Goal: Communication & Community: Participate in discussion

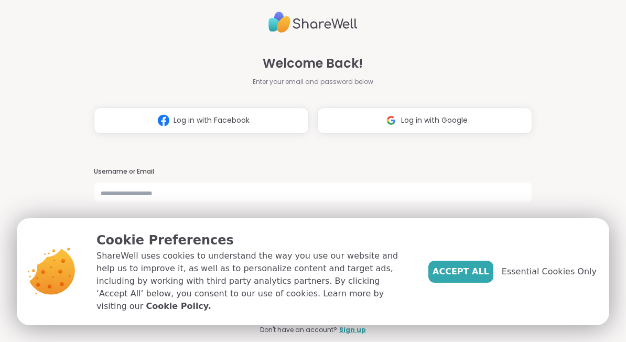
click at [458, 278] on span "Accept All" at bounding box center [460, 271] width 57 height 13
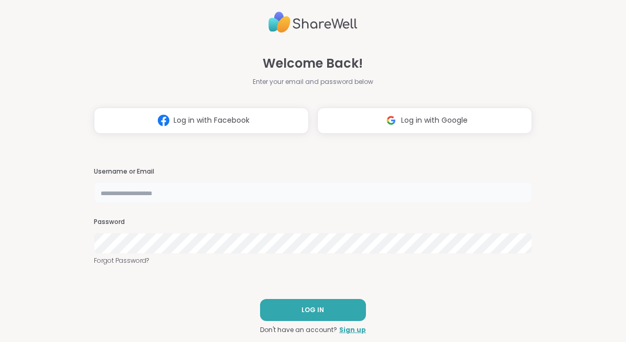
click at [177, 202] on input "text" at bounding box center [313, 192] width 438 height 21
type input "**********"
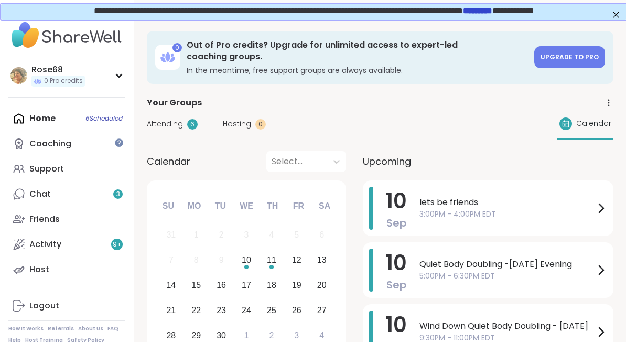
click at [37, 217] on div "Friends" at bounding box center [44, 219] width 30 height 12
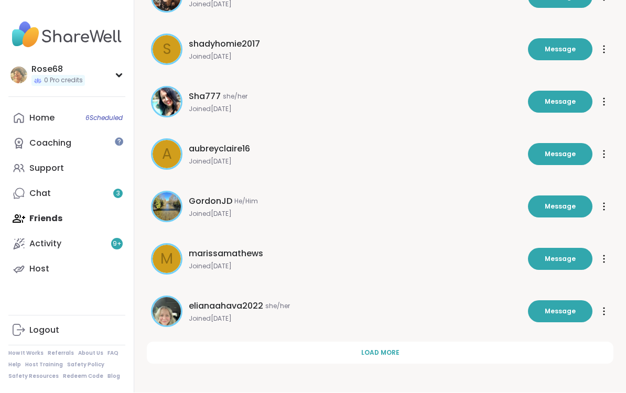
click at [383, 341] on span "Load more" at bounding box center [380, 352] width 38 height 9
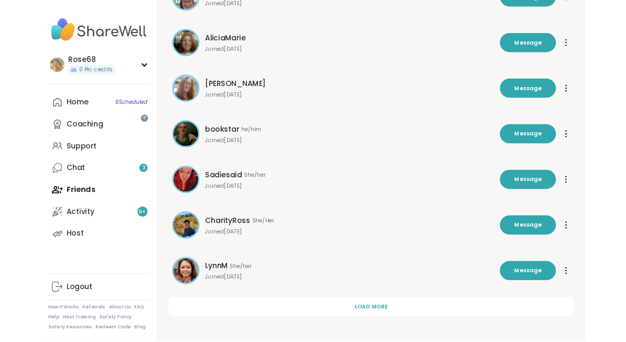
scroll to position [855, 0]
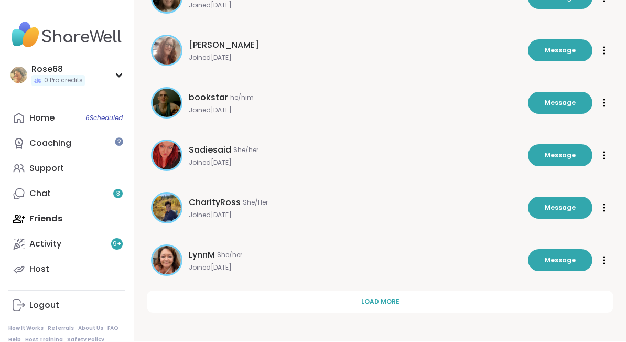
click at [382, 308] on button "Load more" at bounding box center [380, 302] width 466 height 22
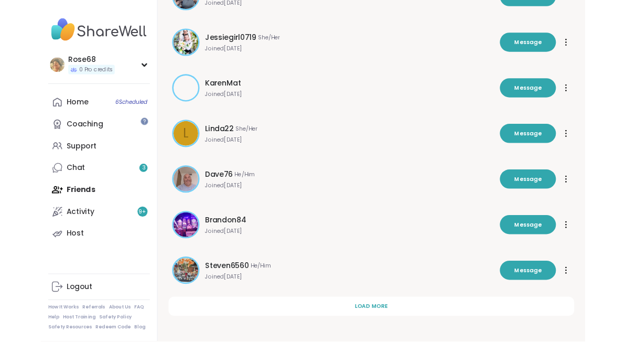
scroll to position [1379, 0]
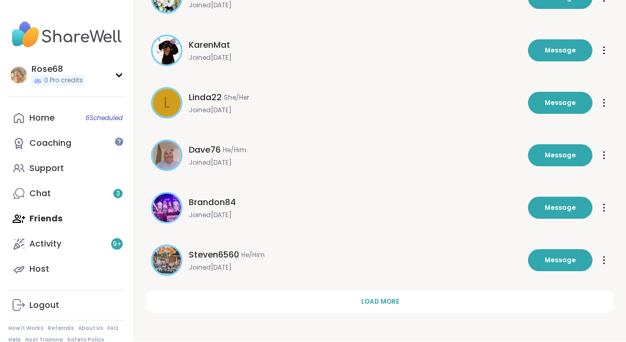
click at [560, 265] on button "Message" at bounding box center [560, 260] width 64 height 22
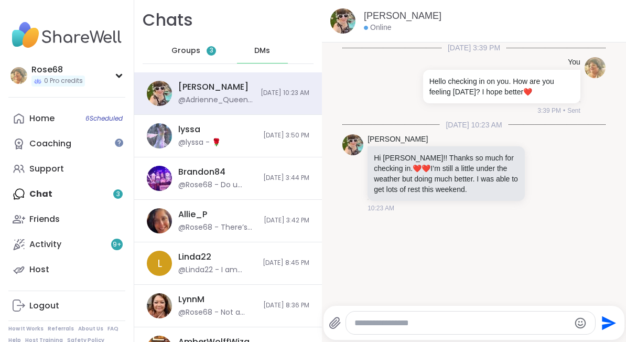
click at [189, 136] on div "lyssa @lyssa - 🌹" at bounding box center [217, 136] width 79 height 24
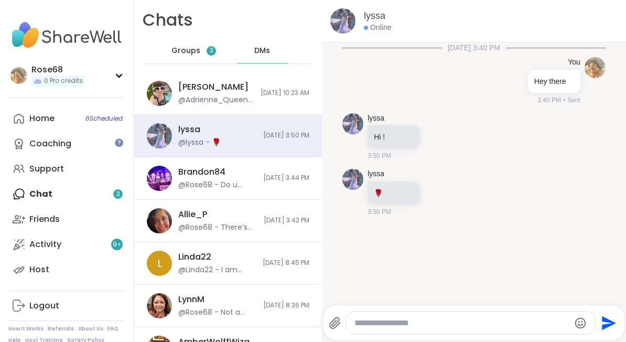
click at [400, 318] on textarea "Type your message" at bounding box center [461, 323] width 215 height 10
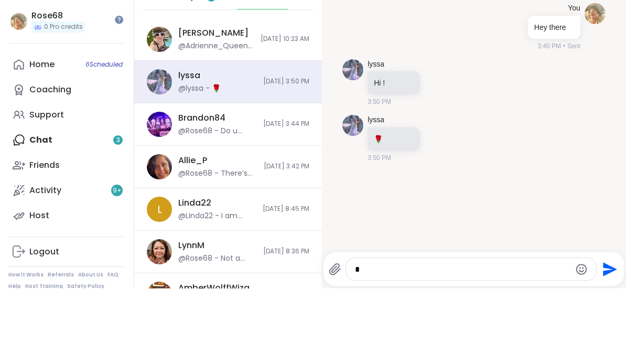
type textarea "**"
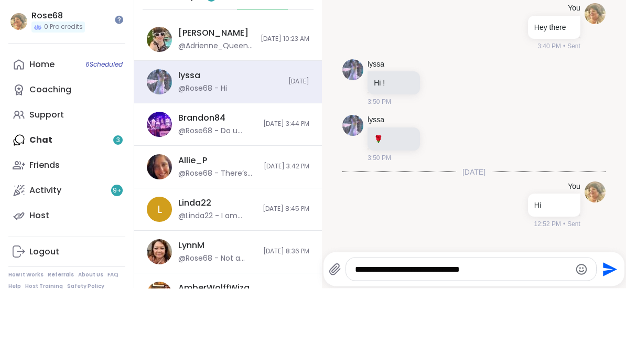
type textarea "**********"
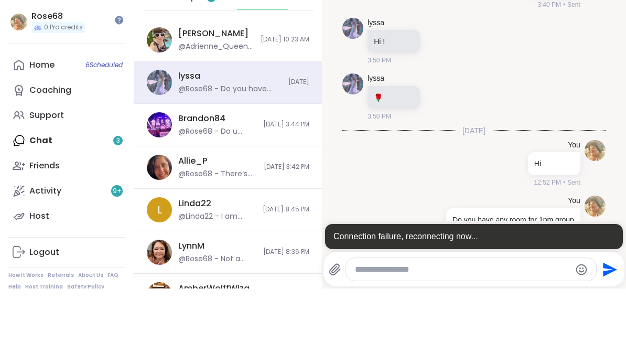
click at [406, 318] on textarea "Type your message" at bounding box center [462, 323] width 215 height 10
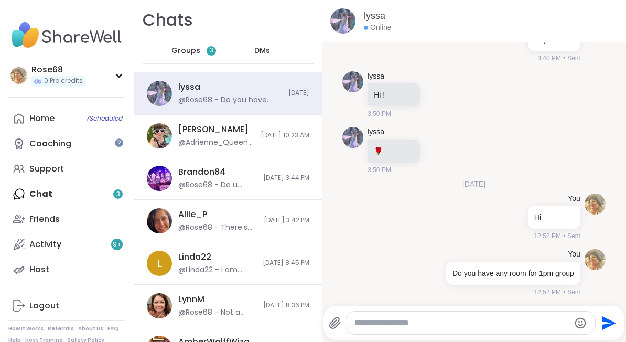
click at [39, 120] on div "Home 7 Scheduled" at bounding box center [41, 119] width 25 height 12
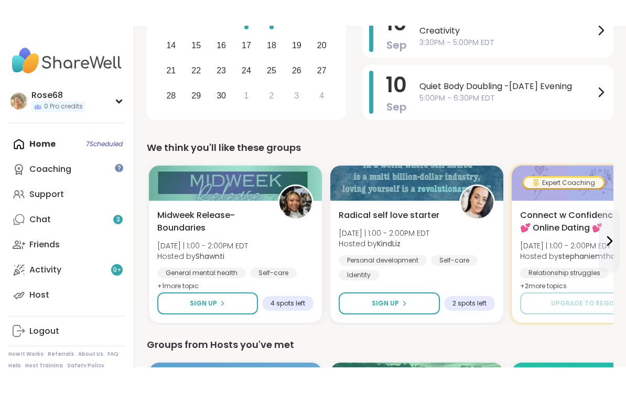
scroll to position [196, 0]
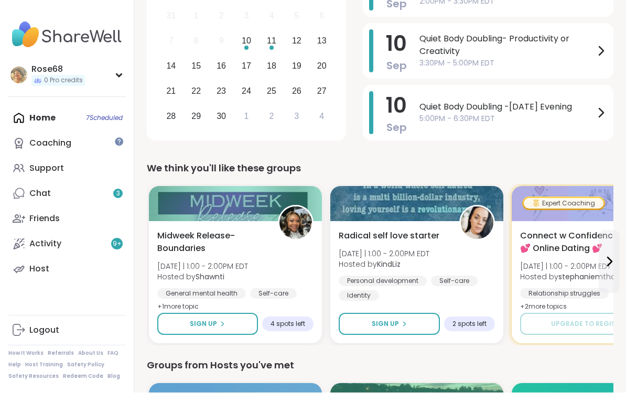
click at [221, 321] on icon at bounding box center [222, 324] width 6 height 6
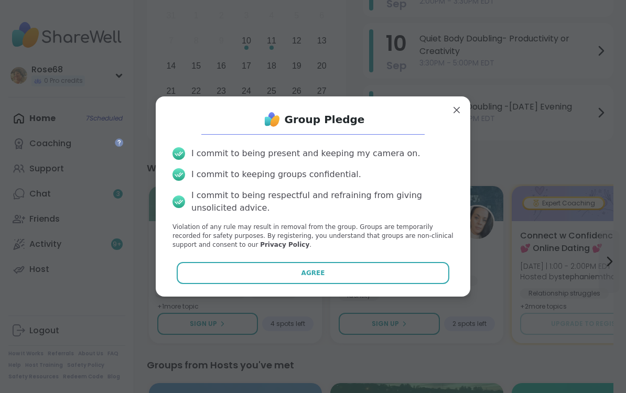
click at [244, 268] on button "Agree" at bounding box center [313, 273] width 273 height 22
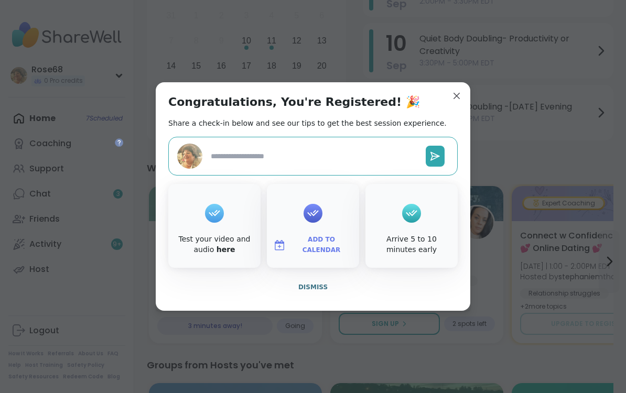
type textarea "*"
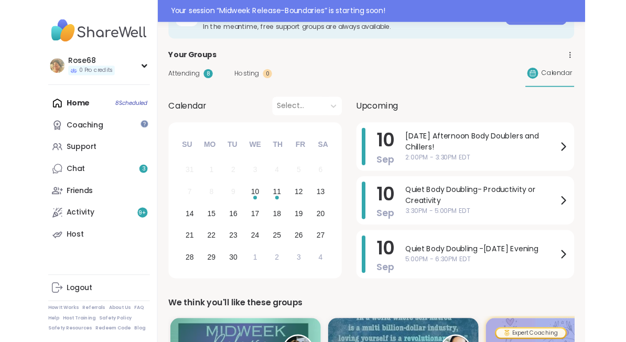
scroll to position [97, 0]
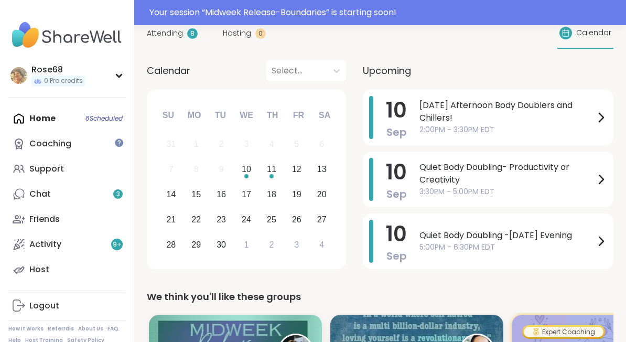
click at [54, 118] on div "Home 8 Scheduled Coaching Support Chat 3 Friends Activity 9 + Host" at bounding box center [66, 194] width 117 height 176
click at [94, 121] on div "Home 8 Scheduled Coaching Support Chat 3 Friends Activity 9 + Host" at bounding box center [66, 194] width 117 height 176
click at [51, 77] on span "0 Pro credits" at bounding box center [63, 81] width 39 height 9
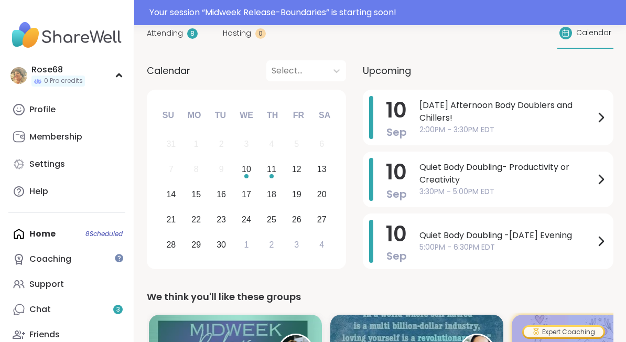
click at [61, 234] on div "Home 8 Scheduled Coaching Support Chat 3 Friends Activity 9 + Host" at bounding box center [66, 309] width 117 height 176
click at [99, 235] on div "Home 8 Scheduled Coaching Support Chat 3 Friends Activity 9 + Host" at bounding box center [66, 309] width 117 height 176
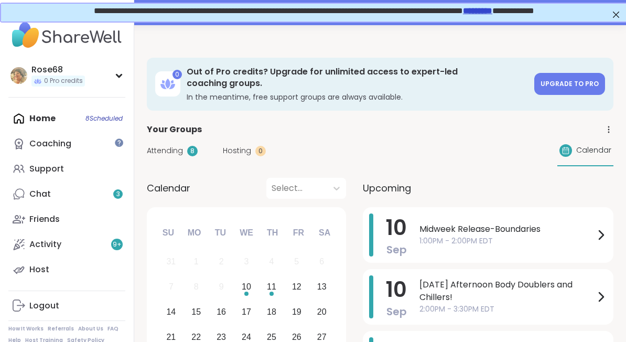
click at [439, 235] on span "1:00PM - 2:00PM EDT" at bounding box center [506, 240] width 175 height 11
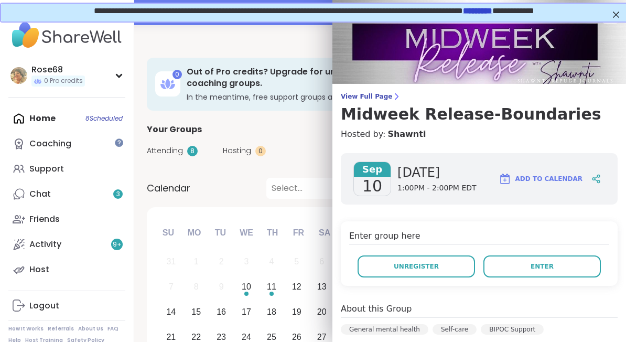
click at [540, 265] on span "Enter" at bounding box center [541, 265] width 23 height 9
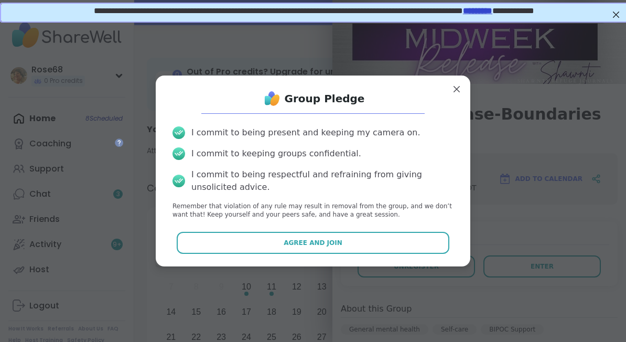
click at [305, 249] on button "Agree and Join" at bounding box center [313, 243] width 273 height 22
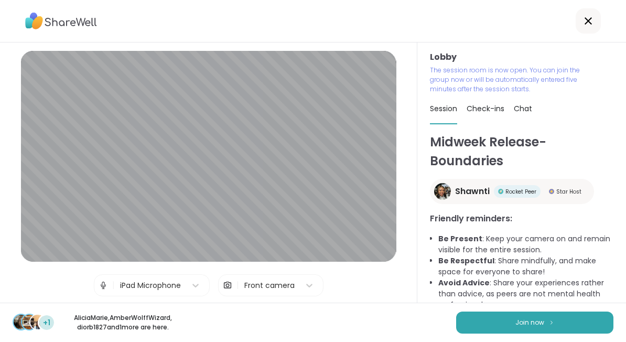
click at [527, 325] on span "Join now" at bounding box center [529, 322] width 29 height 9
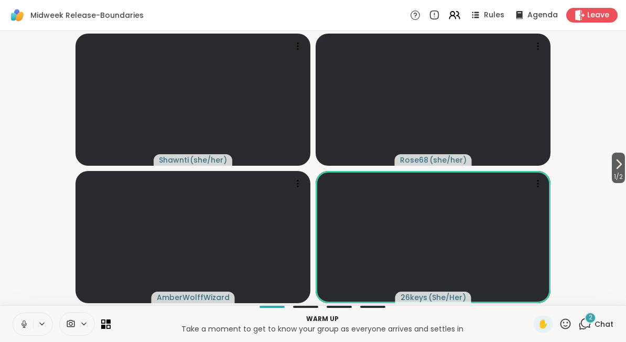
click at [596, 322] on span "Chat" at bounding box center [603, 324] width 19 height 10
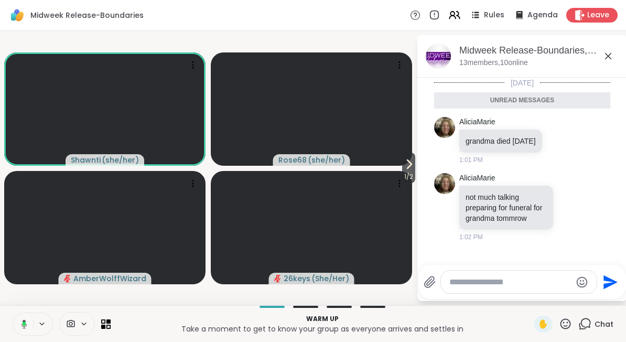
click at [613, 59] on icon at bounding box center [608, 56] width 13 height 13
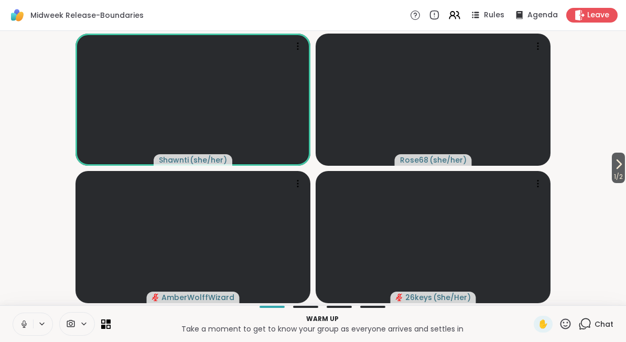
click at [30, 327] on button at bounding box center [23, 324] width 20 height 22
click at [621, 172] on span "1 / 2" at bounding box center [617, 176] width 13 height 13
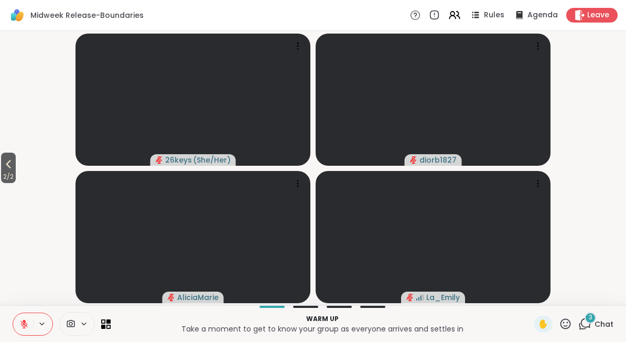
click at [11, 168] on icon at bounding box center [8, 164] width 5 height 8
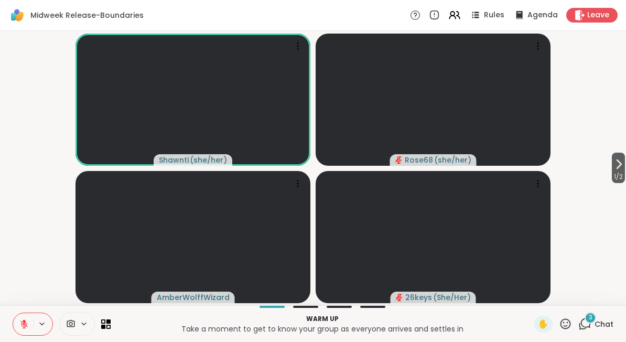
click at [29, 325] on button at bounding box center [23, 324] width 20 height 22
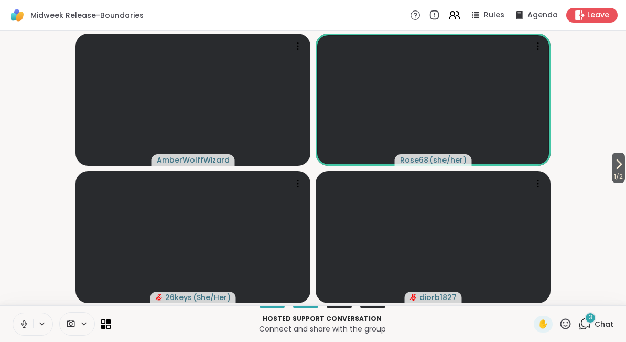
click at [55, 128] on video-player-container "1 / 2 AmberWolffWizard Rose68 ( she/her ) 26keys ( She/Her ) diorb1827" at bounding box center [312, 168] width 613 height 266
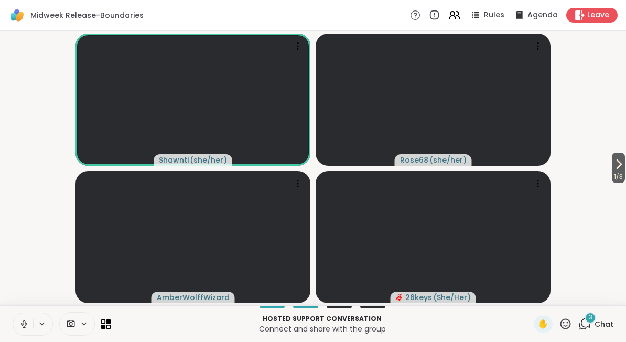
click at [564, 329] on icon at bounding box center [565, 323] width 13 height 13
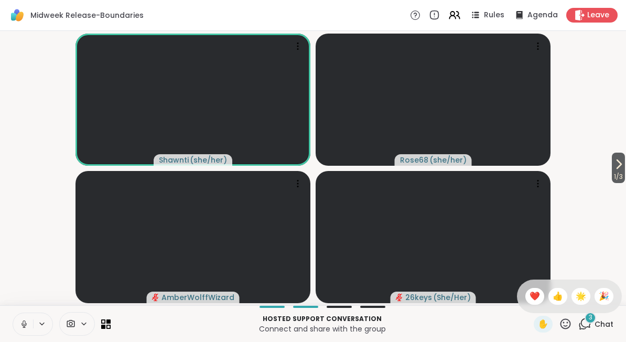
click at [530, 300] on span "❤️" at bounding box center [534, 296] width 10 height 13
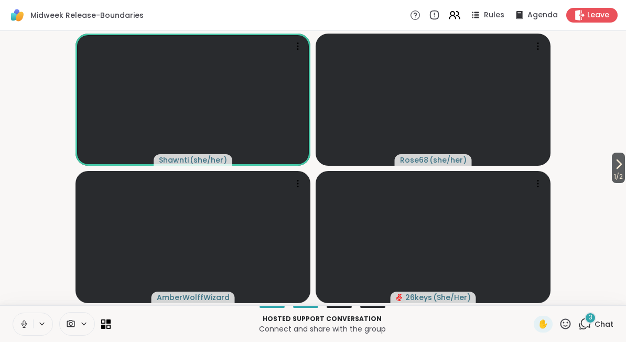
click at [23, 323] on icon at bounding box center [24, 322] width 3 height 5
click at [585, 327] on icon at bounding box center [586, 322] width 10 height 9
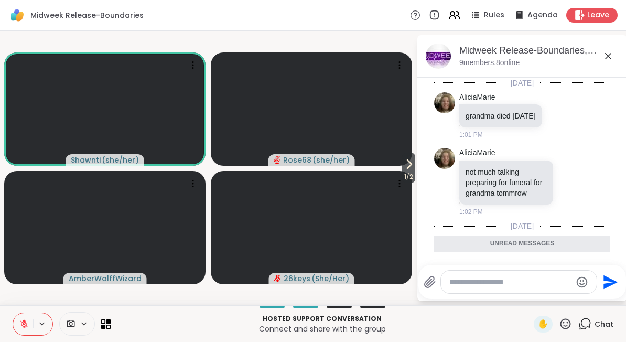
scroll to position [184, 0]
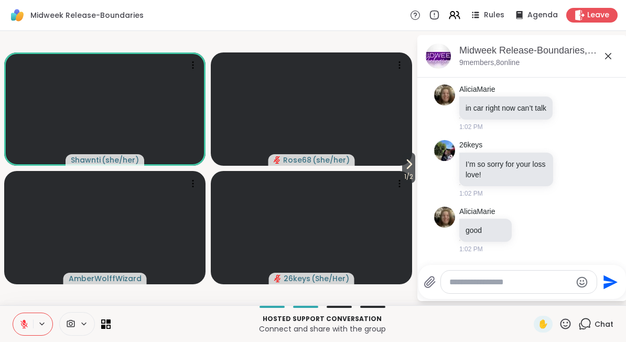
click at [488, 286] on textarea "Type your message" at bounding box center [510, 282] width 122 height 10
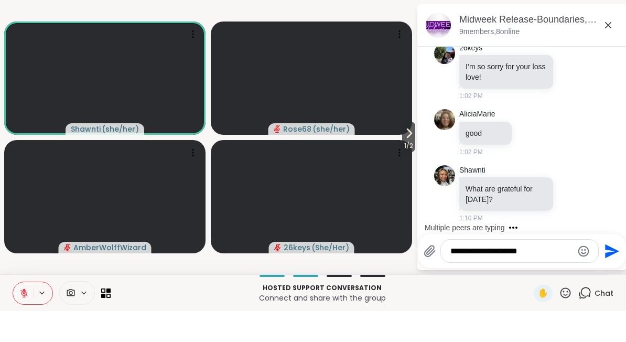
scroll to position [281, 0]
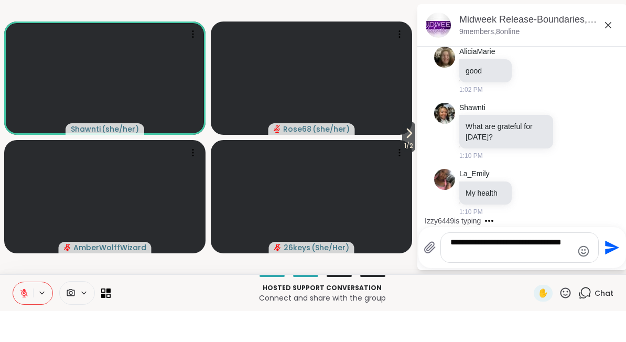
type textarea "**********"
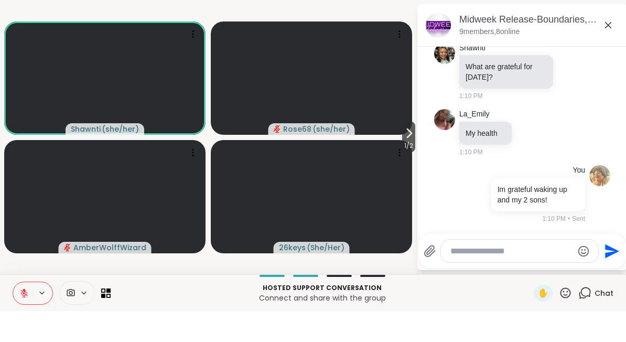
click at [609, 53] on icon at bounding box center [608, 56] width 6 height 6
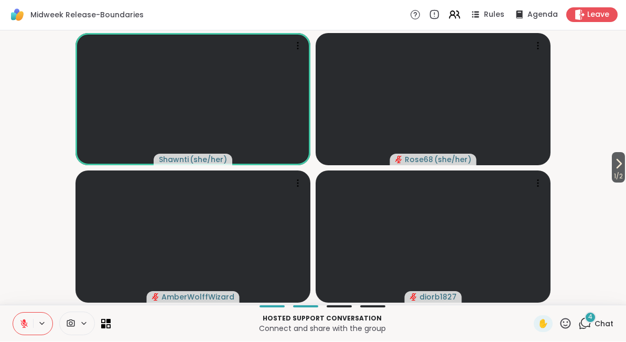
click at [611, 171] on span "1 / 2" at bounding box center [617, 176] width 13 height 13
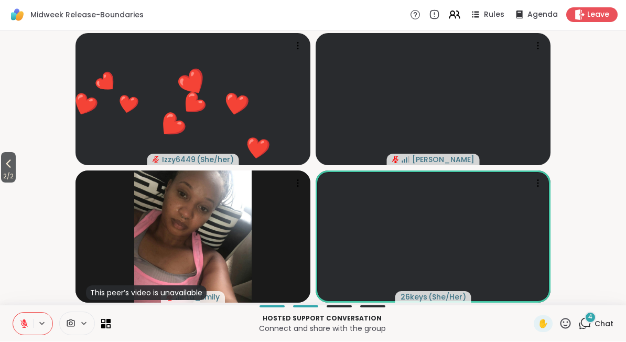
click at [560, 323] on icon at bounding box center [565, 323] width 13 height 13
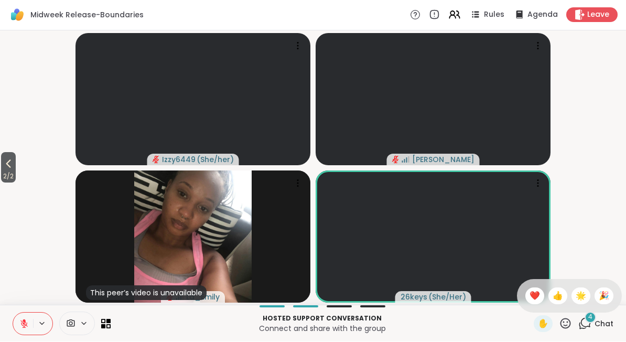
click at [529, 298] on span "❤️" at bounding box center [534, 296] width 10 height 13
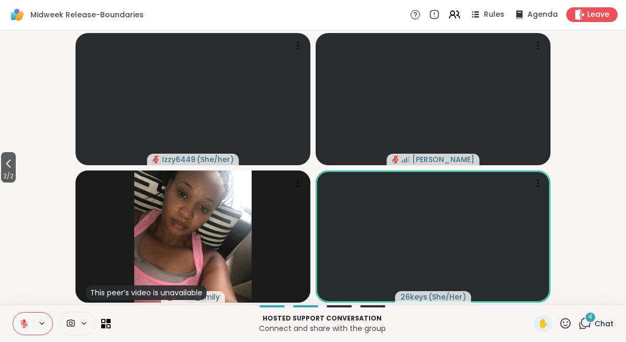
click at [5, 171] on span "2 / 2" at bounding box center [8, 176] width 15 height 13
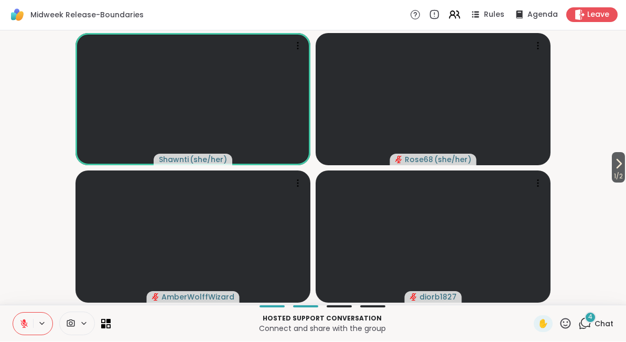
click at [562, 324] on icon at bounding box center [565, 323] width 13 height 13
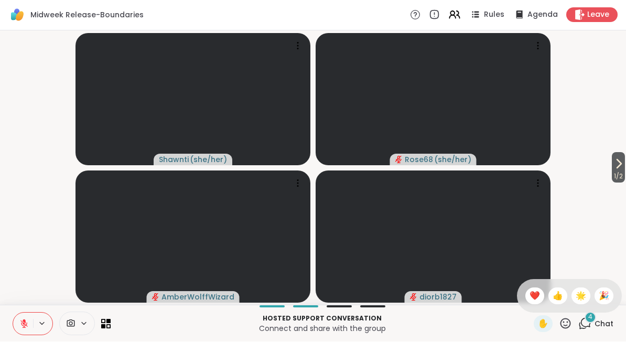
click at [600, 295] on span "🎉" at bounding box center [603, 296] width 10 height 13
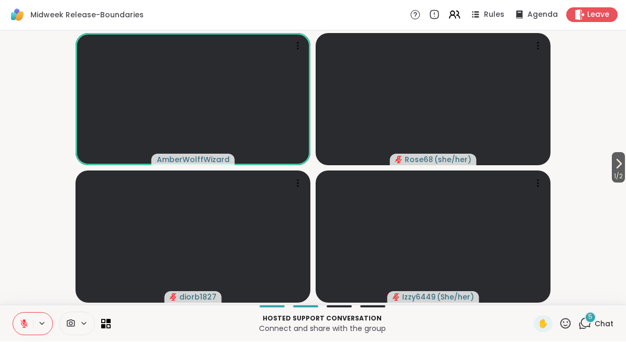
click at [29, 325] on button at bounding box center [23, 324] width 20 height 22
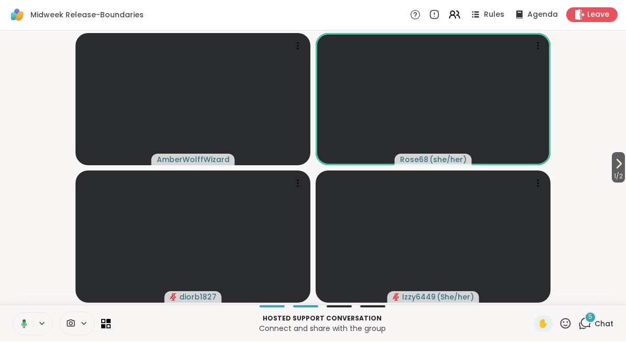
click at [26, 326] on icon at bounding box center [22, 323] width 9 height 9
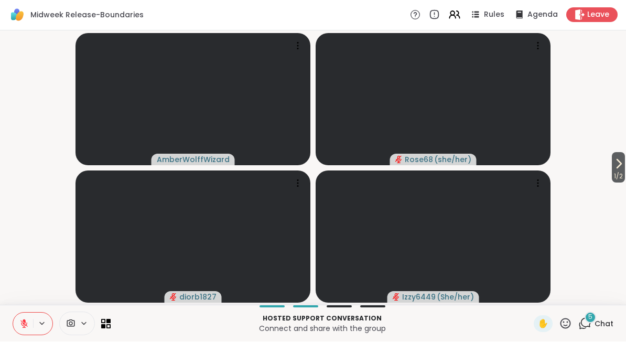
click at [25, 331] on button at bounding box center [23, 324] width 20 height 22
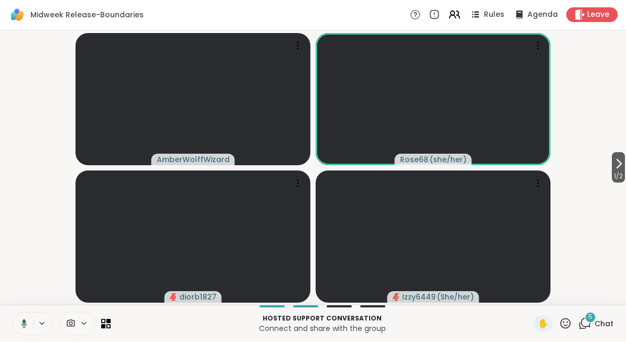
click at [27, 324] on icon at bounding box center [24, 323] width 6 height 9
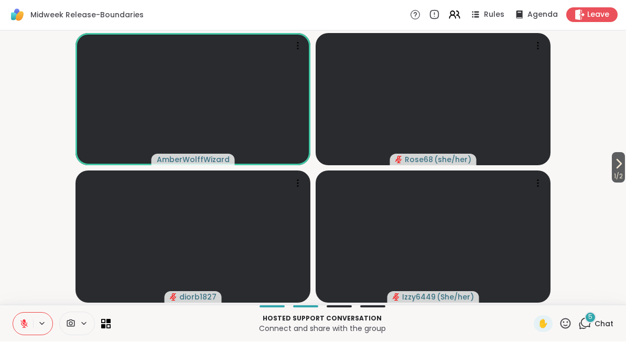
click at [597, 326] on span "Chat" at bounding box center [603, 324] width 19 height 10
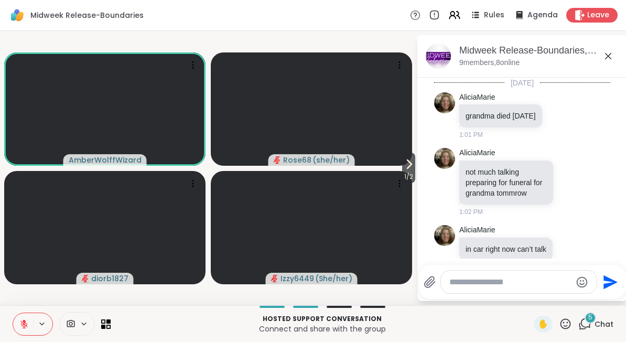
scroll to position [734, 0]
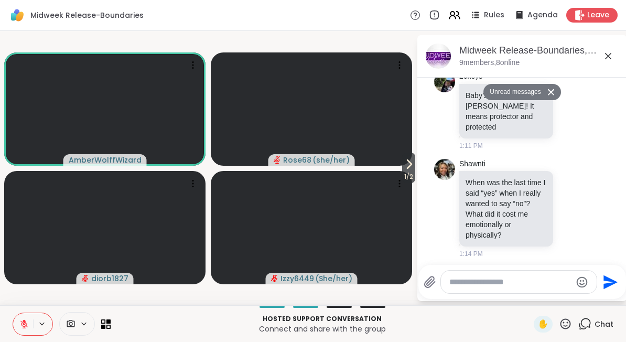
click at [491, 280] on textarea "Type your message" at bounding box center [510, 282] width 122 height 10
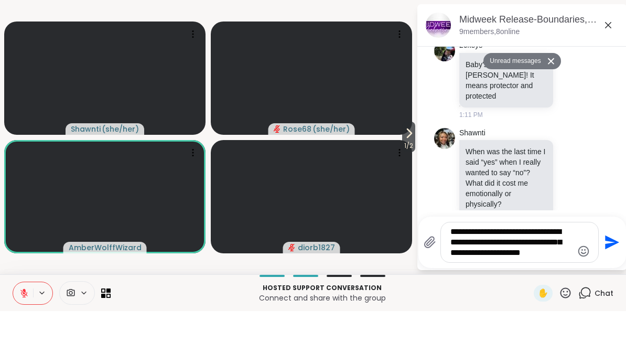
type textarea "**********"
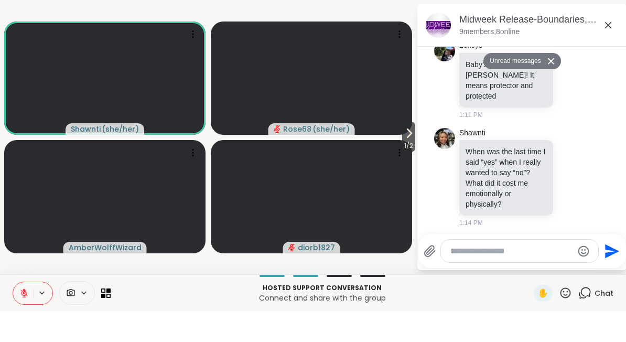
scroll to position [806, 0]
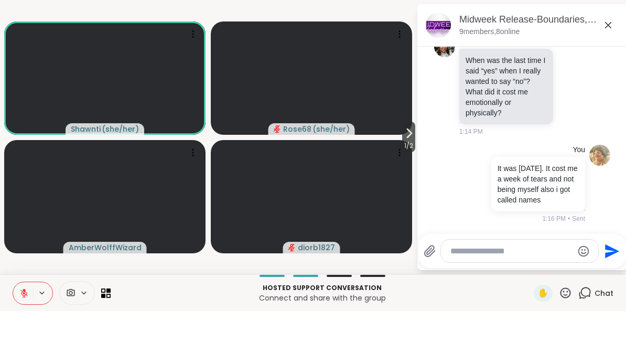
click at [611, 50] on icon at bounding box center [608, 56] width 13 height 13
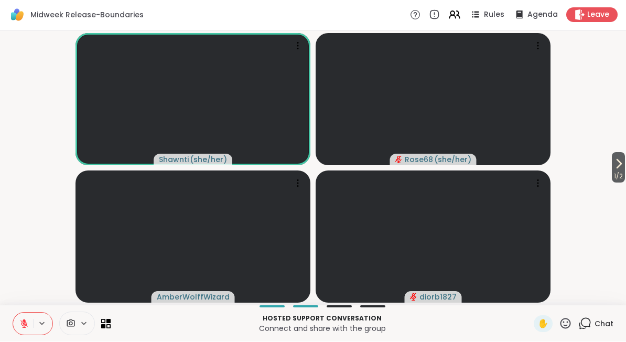
click at [35, 322] on button at bounding box center [42, 323] width 19 height 9
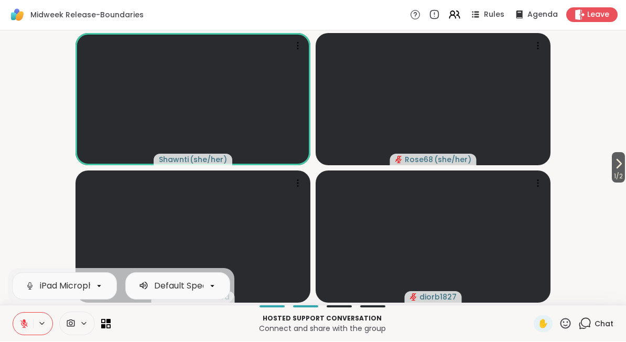
click at [32, 329] on button at bounding box center [23, 324] width 20 height 22
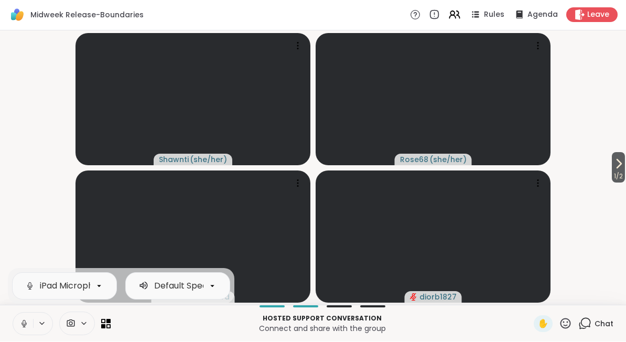
click at [611, 170] on button "1 / 2" at bounding box center [617, 167] width 13 height 30
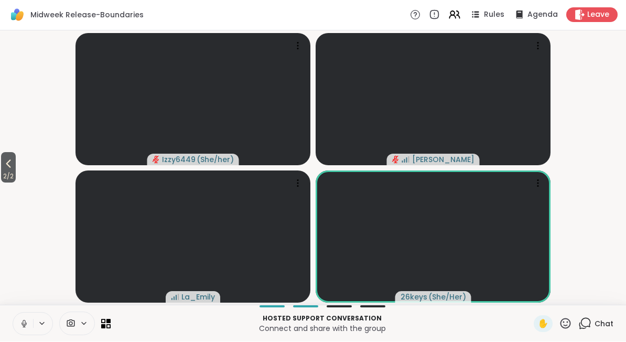
click at [12, 166] on icon at bounding box center [8, 164] width 13 height 13
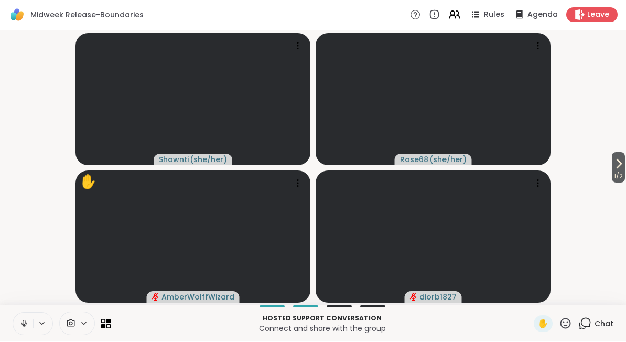
click at [24, 326] on icon at bounding box center [24, 326] width 1 height 2
click at [624, 169] on button "1 / 2" at bounding box center [617, 167] width 13 height 30
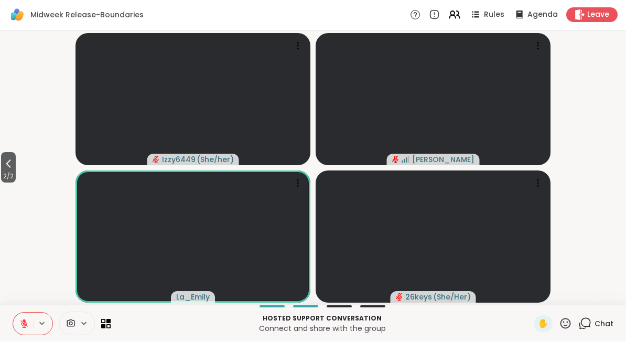
click at [29, 324] on button at bounding box center [23, 324] width 20 height 22
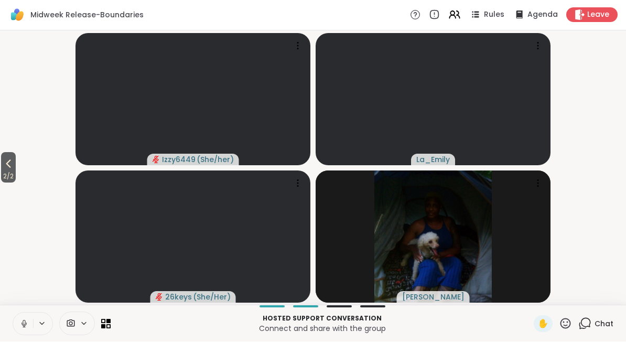
click at [36, 324] on button at bounding box center [42, 323] width 19 height 9
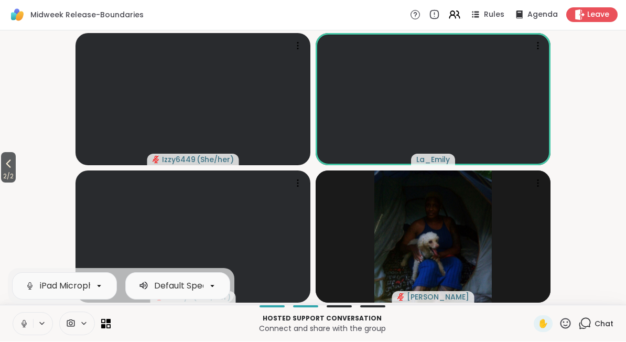
click at [30, 323] on button at bounding box center [23, 324] width 20 height 22
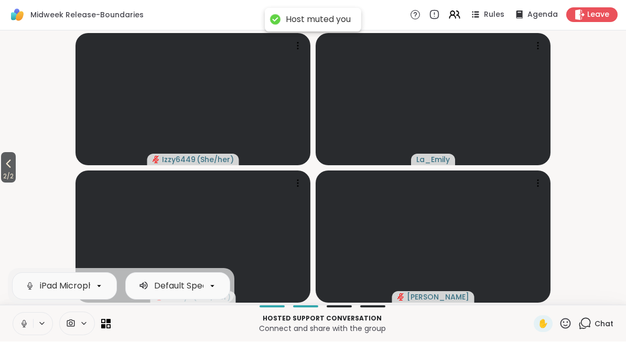
click at [32, 326] on button at bounding box center [23, 324] width 20 height 22
click at [53, 229] on video-player-container "2 / 2 Izzy6449 ( She/her ) La_Emily 26keys ( She/Her ) [PERSON_NAME]" at bounding box center [312, 168] width 613 height 266
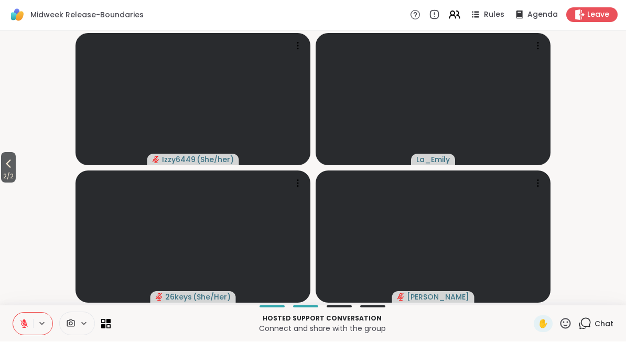
click at [15, 175] on span "2 / 2" at bounding box center [8, 176] width 15 height 13
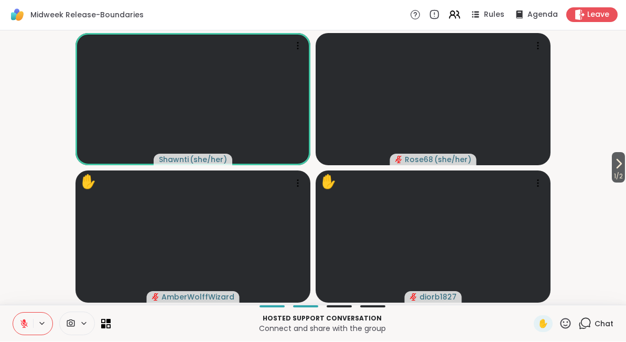
click at [34, 324] on button at bounding box center [42, 323] width 19 height 9
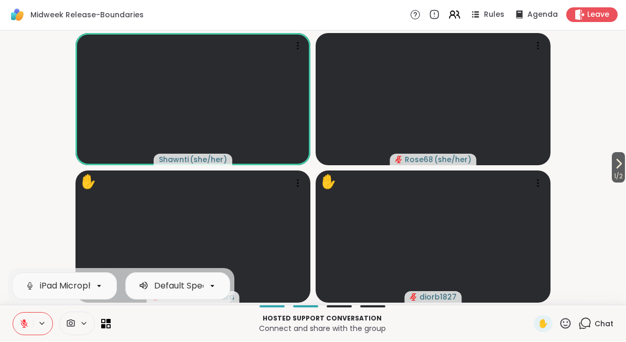
click at [30, 323] on button at bounding box center [23, 324] width 20 height 22
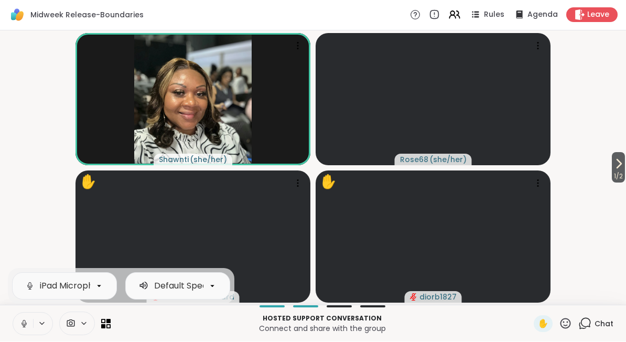
click at [32, 328] on button at bounding box center [23, 324] width 20 height 22
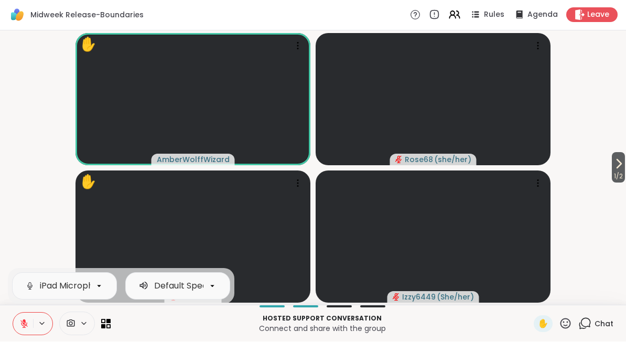
click at [32, 325] on button at bounding box center [23, 324] width 20 height 22
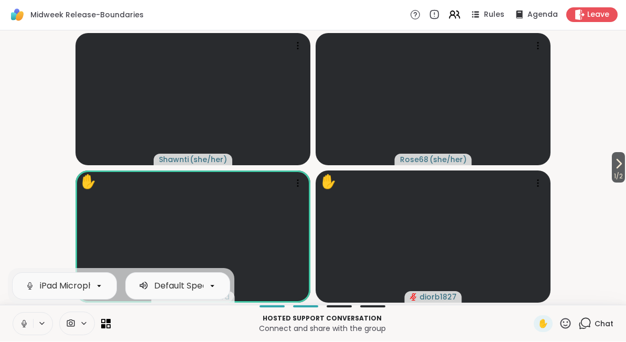
click at [43, 186] on video-player-container "1 / 2 Shawnti ( she/her ) Rose68 ( she/her ) ✋ AmberWolffWizard ✋ diorb1827" at bounding box center [312, 168] width 613 height 266
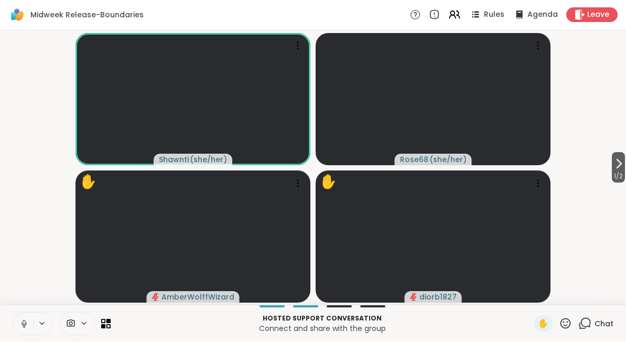
click at [32, 332] on button at bounding box center [23, 324] width 20 height 22
click at [564, 322] on icon at bounding box center [565, 323] width 10 height 10
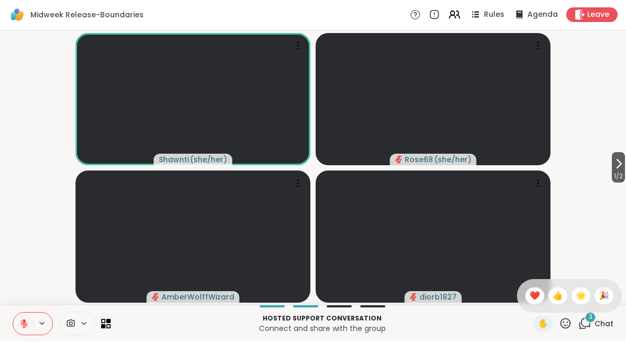
click at [526, 295] on div "❤️" at bounding box center [534, 296] width 19 height 17
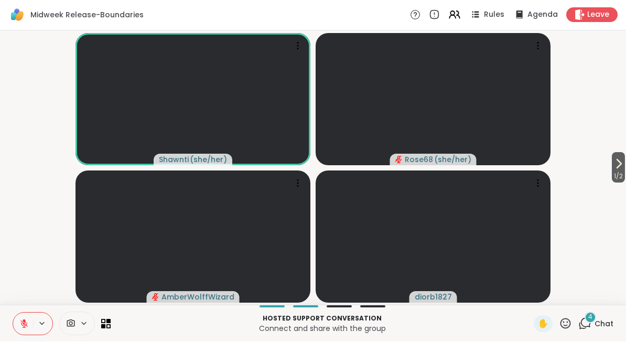
click at [563, 325] on icon at bounding box center [565, 323] width 13 height 13
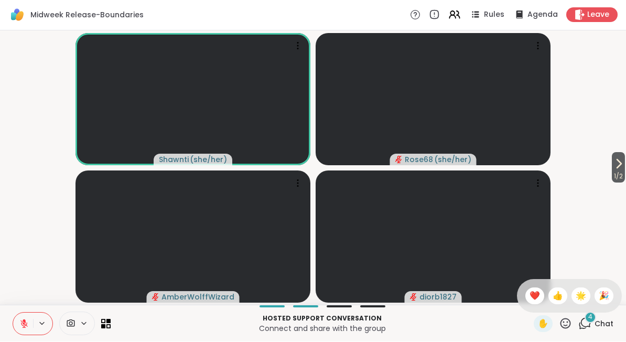
click at [533, 300] on span "❤️" at bounding box center [534, 296] width 10 height 13
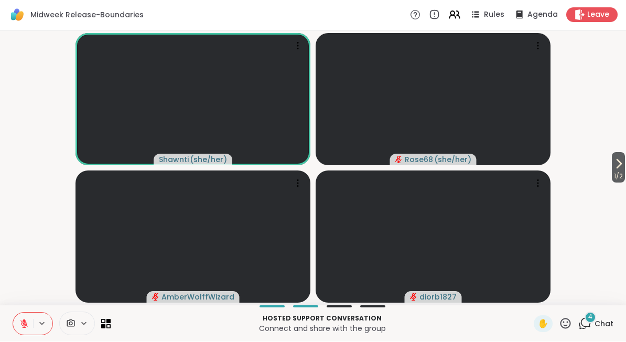
click at [614, 167] on icon at bounding box center [618, 164] width 13 height 13
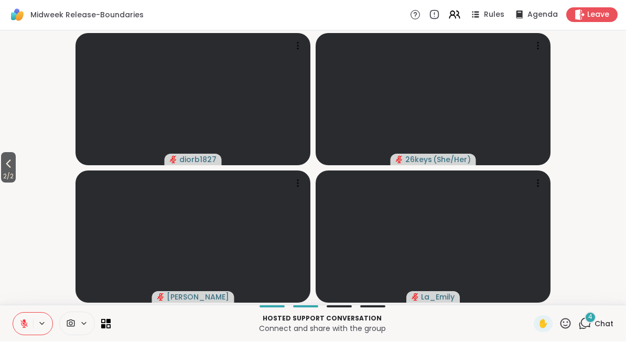
click at [561, 322] on icon at bounding box center [565, 323] width 13 height 13
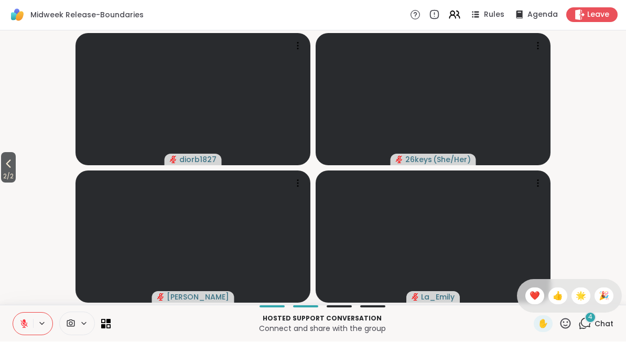
click at [579, 295] on span "🌟" at bounding box center [580, 296] width 10 height 13
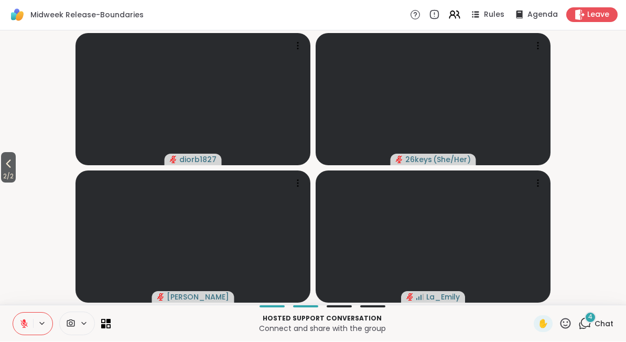
click at [584, 324] on icon at bounding box center [584, 323] width 13 height 13
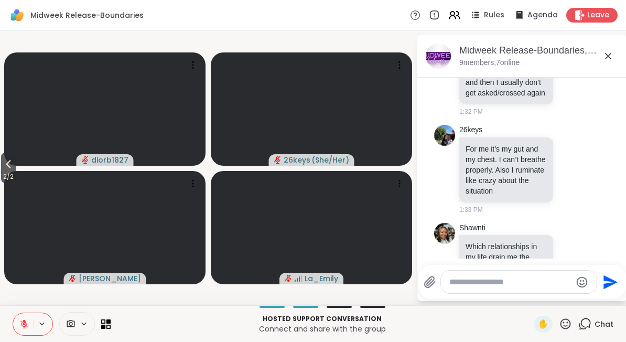
scroll to position [1551, 0]
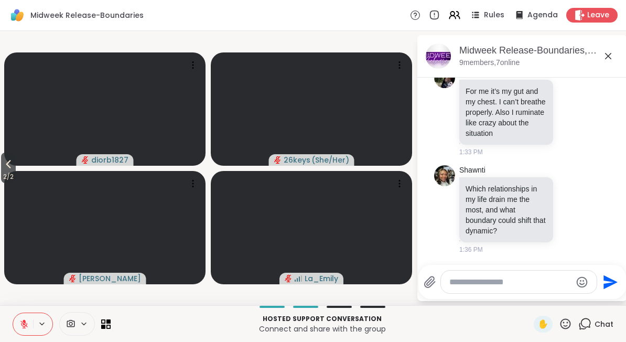
click at [7, 162] on icon at bounding box center [8, 164] width 13 height 13
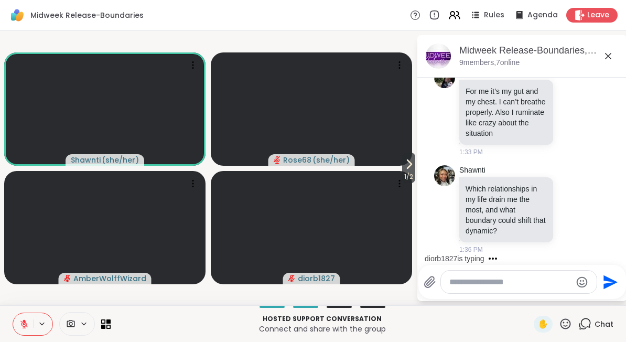
click at [32, 327] on button at bounding box center [23, 324] width 20 height 22
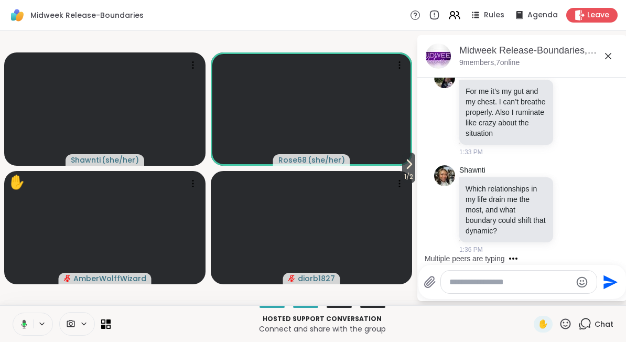
click at [611, 60] on icon at bounding box center [608, 56] width 13 height 13
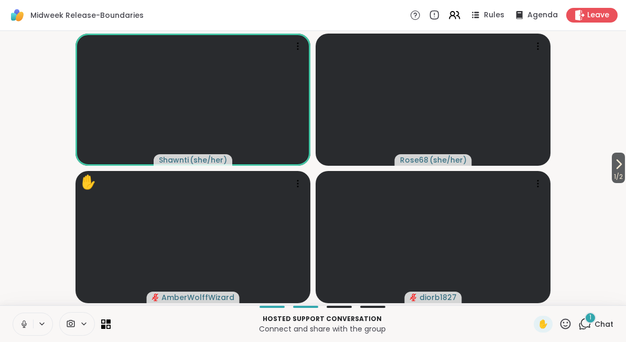
click at [34, 321] on button at bounding box center [42, 323] width 19 height 9
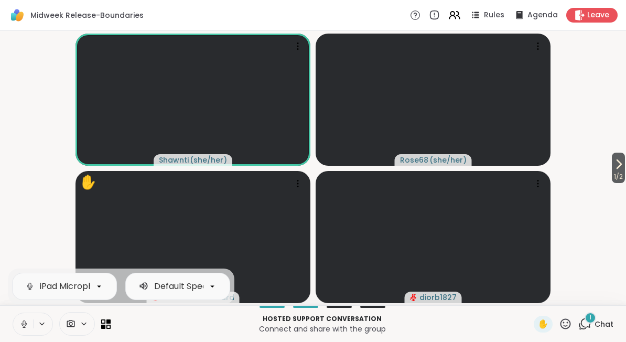
click at [23, 327] on icon at bounding box center [24, 326] width 3 height 1
click at [31, 177] on video-player-container "1 / 2 Shawnti ( she/her ) Rose68 ( she/her ) AmberWolffWizard diorb1827" at bounding box center [312, 168] width 613 height 266
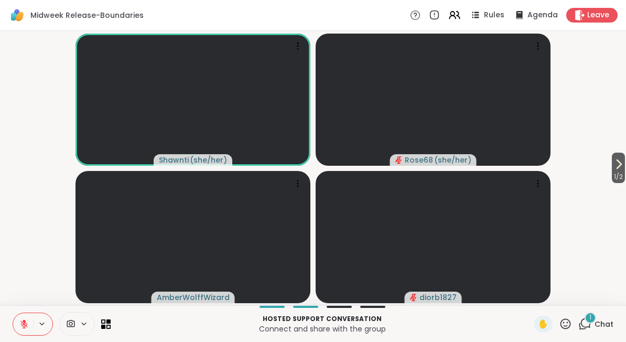
click at [562, 326] on icon at bounding box center [565, 323] width 10 height 10
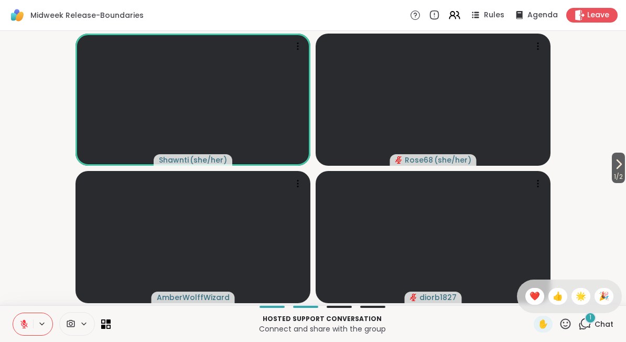
click at [597, 302] on div "🎉" at bounding box center [603, 296] width 19 height 17
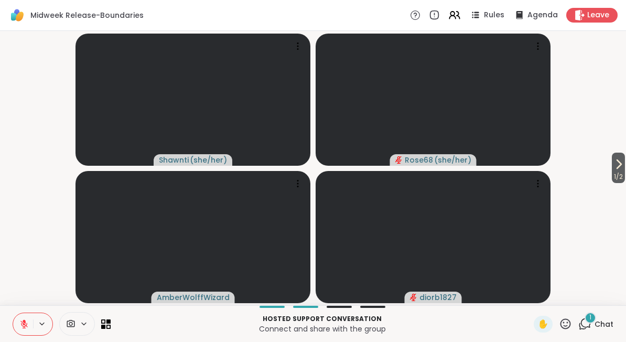
click at [31, 325] on button at bounding box center [23, 324] width 20 height 22
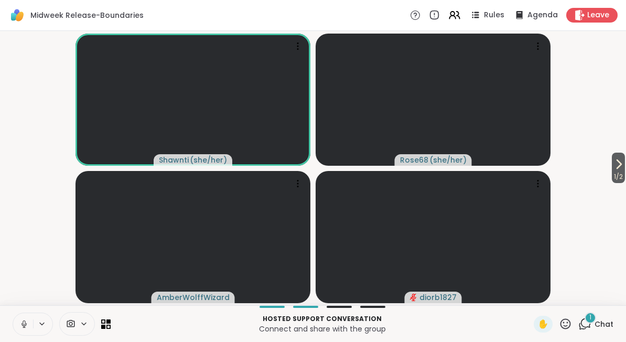
click at [32, 323] on button at bounding box center [23, 324] width 20 height 22
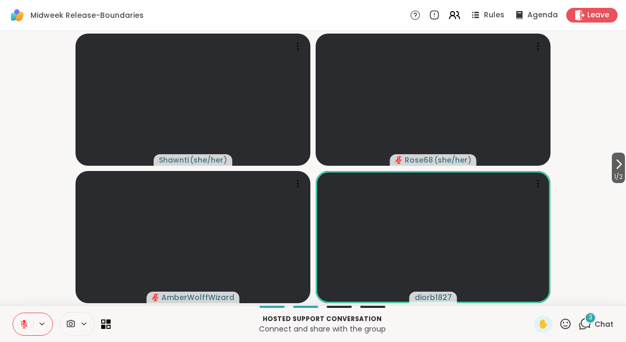
click at [566, 322] on icon at bounding box center [565, 323] width 13 height 13
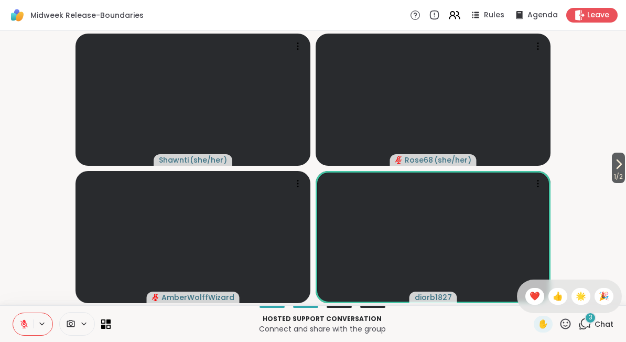
click at [577, 291] on span "🌟" at bounding box center [580, 296] width 10 height 13
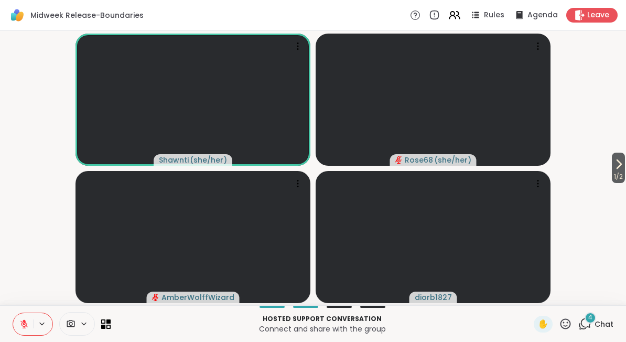
click at [564, 325] on icon at bounding box center [565, 323] width 10 height 10
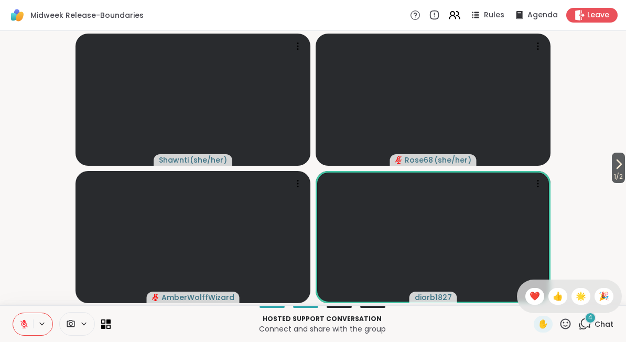
click at [531, 297] on span "❤️" at bounding box center [534, 296] width 10 height 13
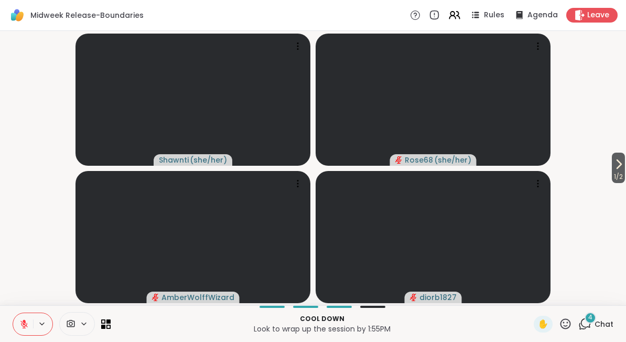
click at [562, 327] on icon at bounding box center [565, 323] width 13 height 13
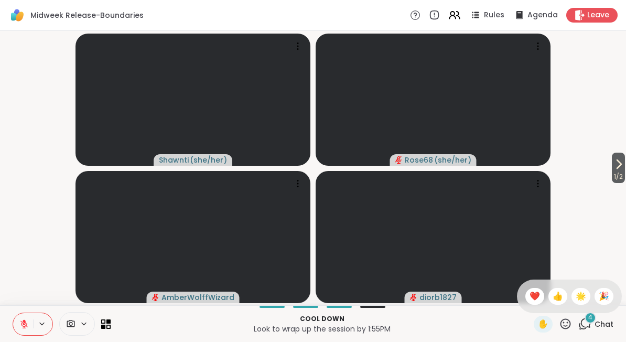
click at [573, 291] on div "🌟" at bounding box center [580, 296] width 19 height 17
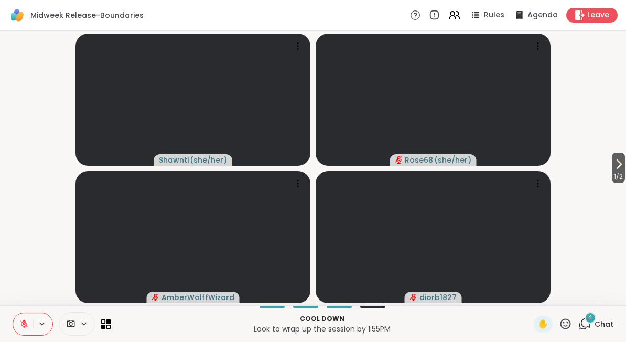
click at [570, 325] on icon at bounding box center [565, 323] width 10 height 10
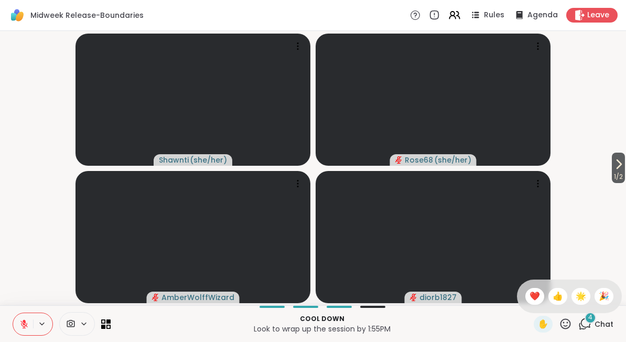
click at [595, 297] on div "🎉" at bounding box center [603, 296] width 19 height 17
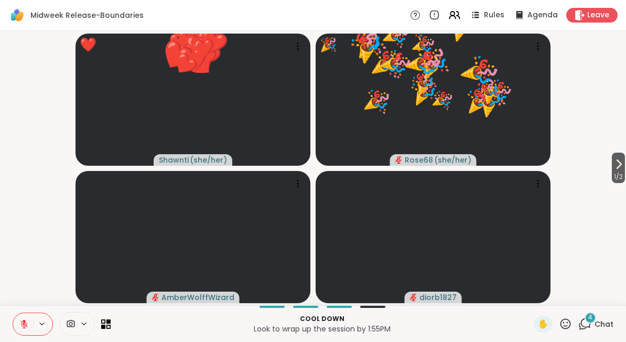
click at [559, 322] on icon at bounding box center [565, 323] width 13 height 13
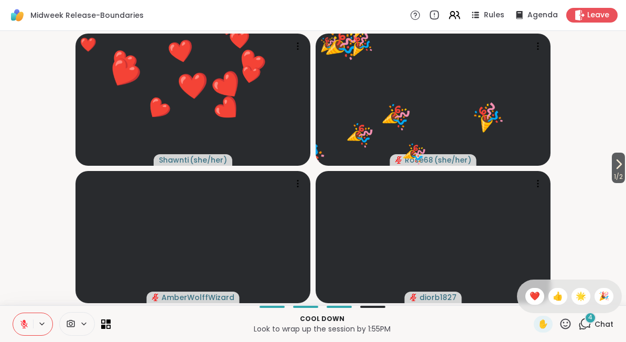
click at [581, 293] on span "🌟" at bounding box center [580, 296] width 10 height 13
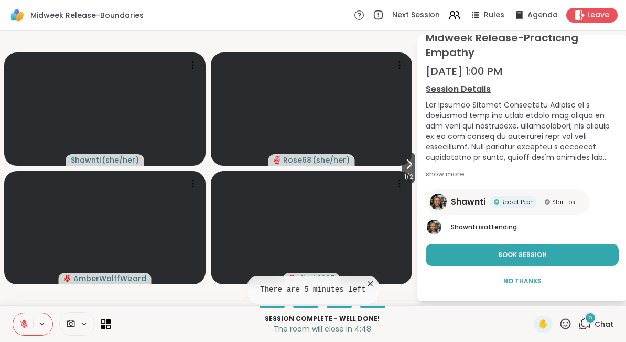
scroll to position [40, 0]
click at [489, 259] on button "Book Session" at bounding box center [521, 255] width 193 height 22
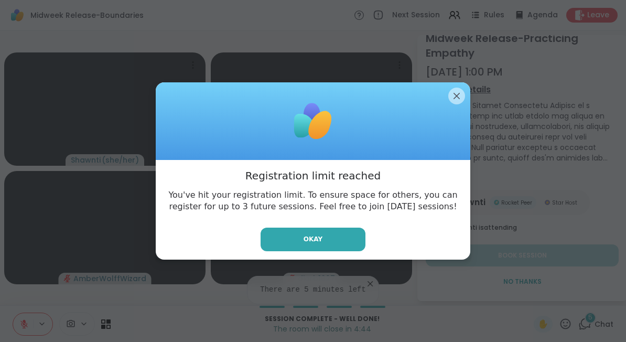
click at [314, 240] on span "Okay" at bounding box center [312, 238] width 19 height 9
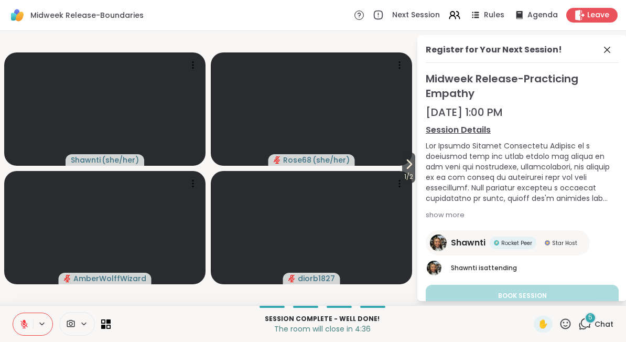
scroll to position [0, 0]
click at [611, 51] on icon at bounding box center [606, 49] width 13 height 13
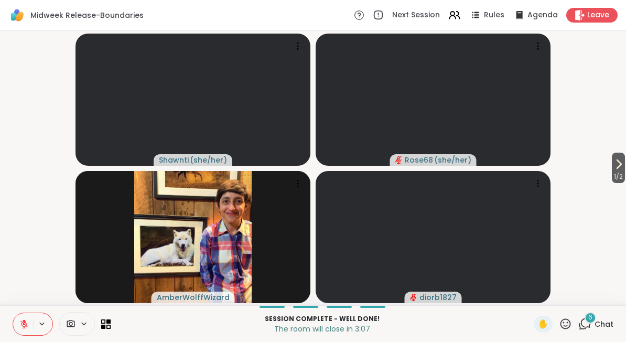
click at [71, 323] on icon at bounding box center [70, 324] width 9 height 10
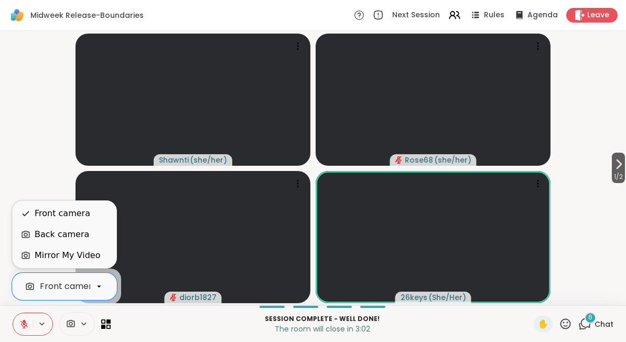
click at [47, 264] on div "Mirror My Video" at bounding box center [65, 255] width 104 height 21
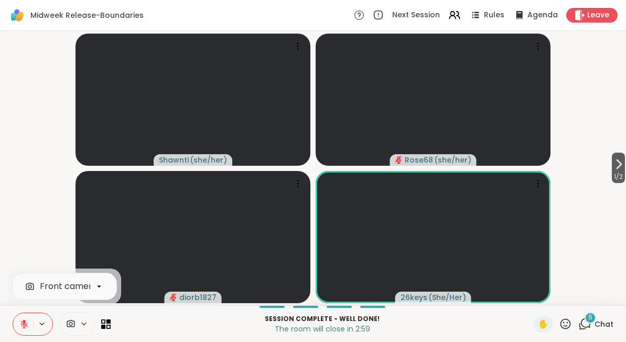
click at [68, 321] on icon at bounding box center [71, 323] width 8 height 7
click at [70, 322] on icon at bounding box center [70, 324] width 9 height 10
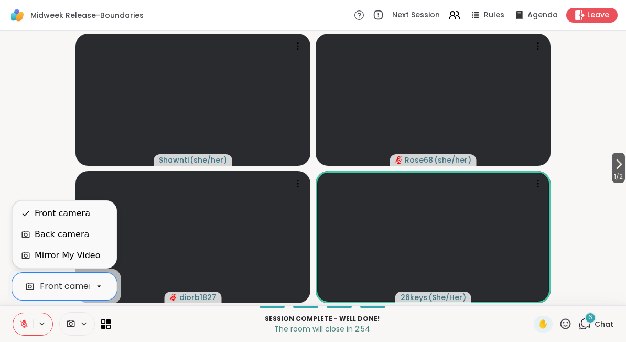
click at [36, 216] on div "Front camera" at bounding box center [63, 213] width 56 height 13
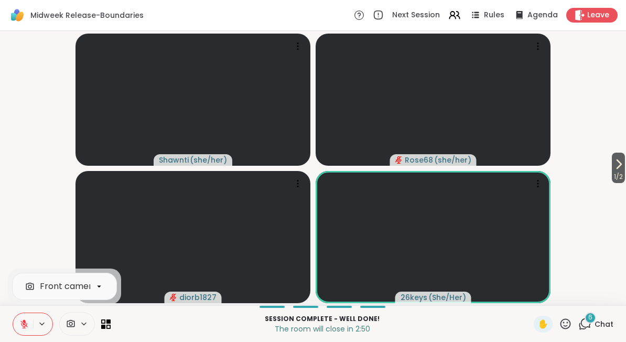
click at [564, 323] on icon at bounding box center [565, 323] width 13 height 13
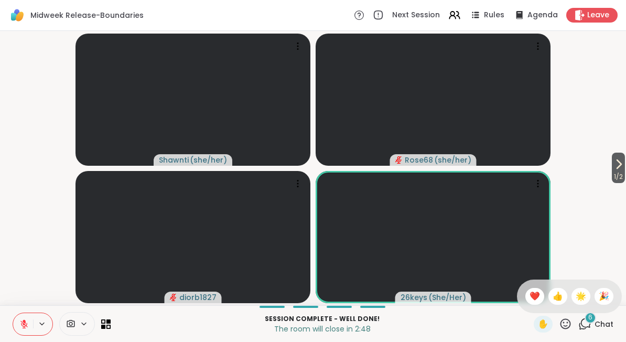
click at [577, 293] on span "🌟" at bounding box center [580, 296] width 10 height 13
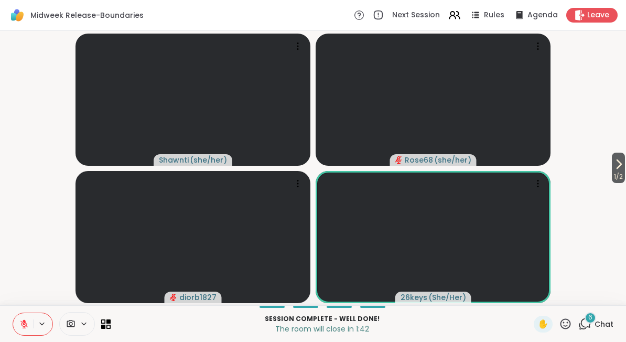
click at [592, 329] on div "6 Chat" at bounding box center [595, 323] width 35 height 17
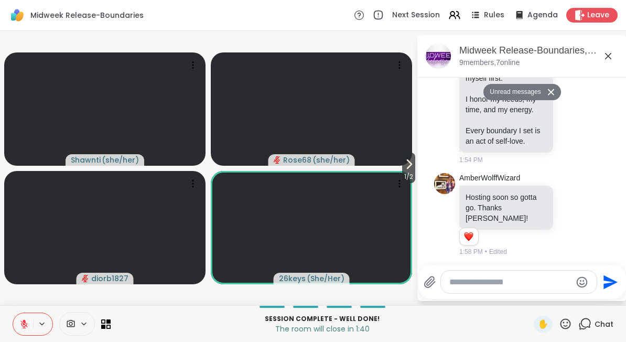
scroll to position [2253, 0]
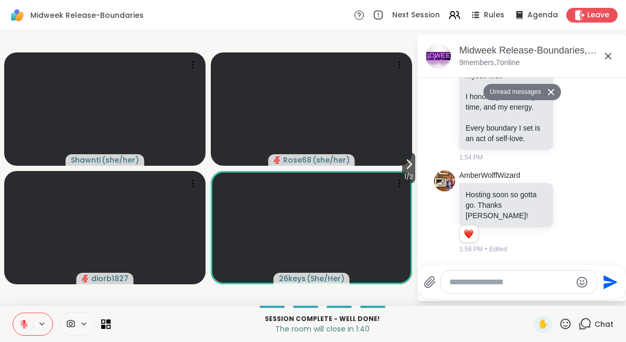
click at [493, 283] on textarea "Type your message" at bounding box center [510, 282] width 122 height 10
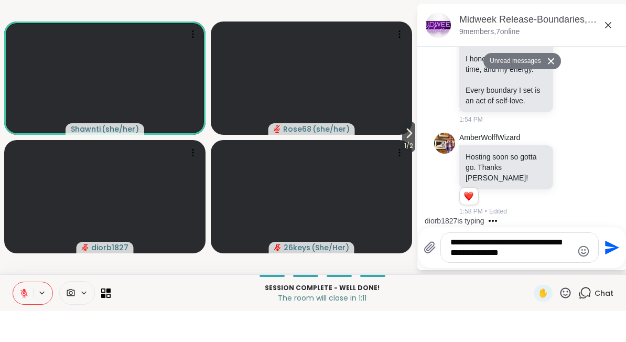
type textarea "**********"
click at [612, 270] on icon "Send" at bounding box center [610, 278] width 17 height 17
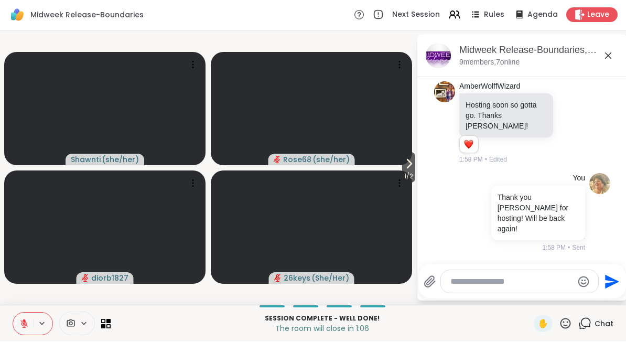
scroll to position [2370, 0]
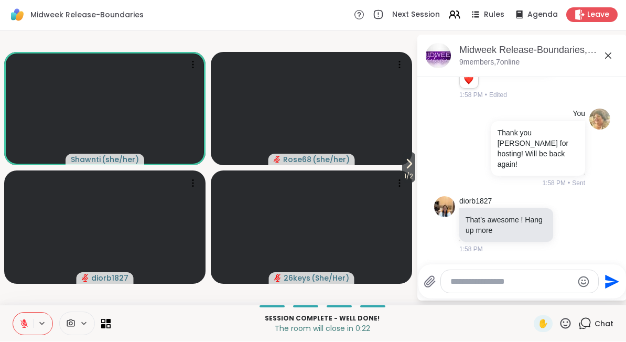
click at [564, 327] on icon at bounding box center [565, 323] width 10 height 10
click at [525, 294] on div "❤️" at bounding box center [534, 296] width 19 height 17
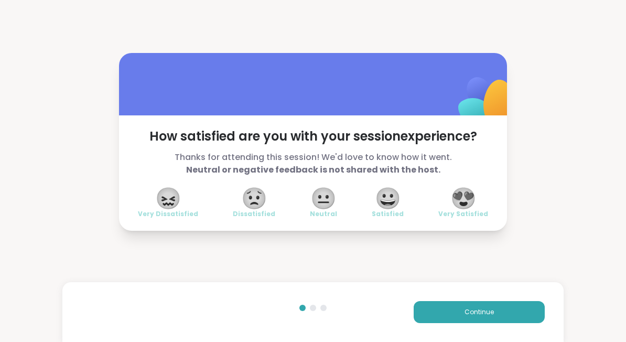
click at [470, 200] on span "😍" at bounding box center [463, 198] width 26 height 19
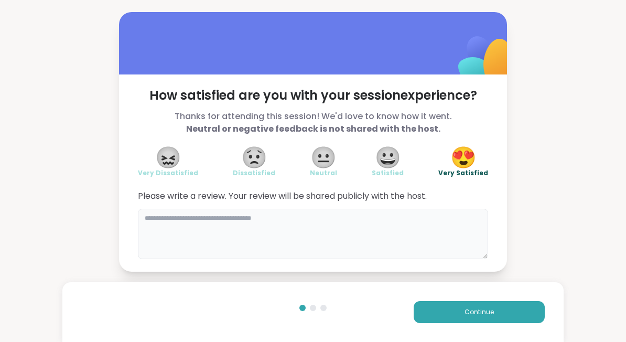
click at [281, 223] on textarea at bounding box center [313, 234] width 350 height 50
type textarea "**********"
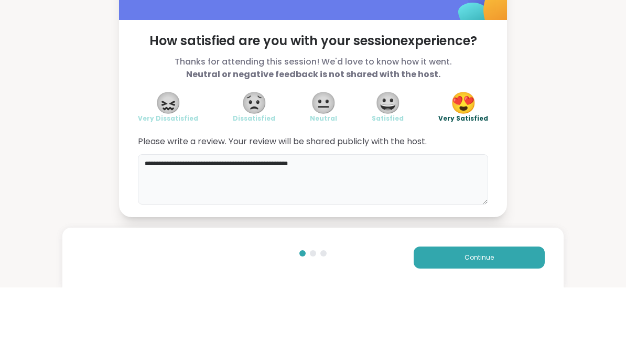
scroll to position [1, 0]
click at [451, 301] on button "Continue" at bounding box center [478, 312] width 131 height 22
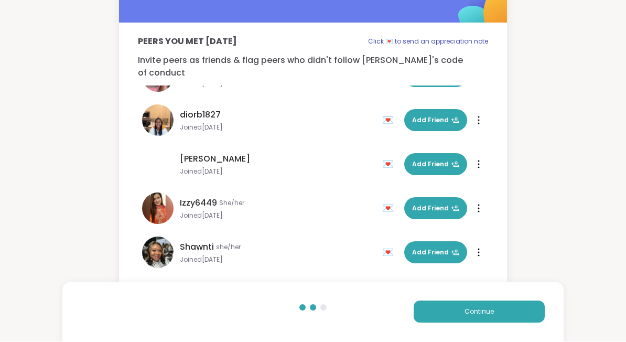
scroll to position [163, 0]
click at [431, 248] on span "Add Friend" at bounding box center [435, 252] width 47 height 9
click at [485, 318] on button "Continue" at bounding box center [478, 312] width 131 height 22
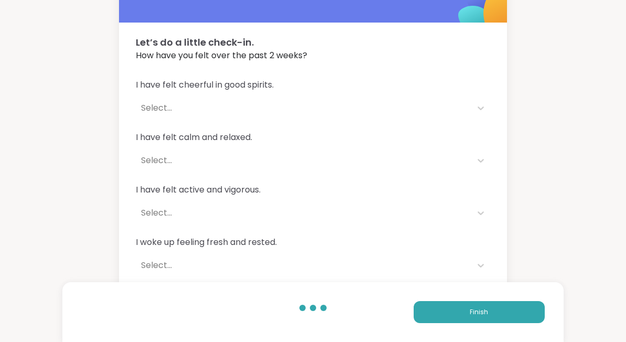
click at [482, 320] on button "Finish" at bounding box center [478, 312] width 131 height 22
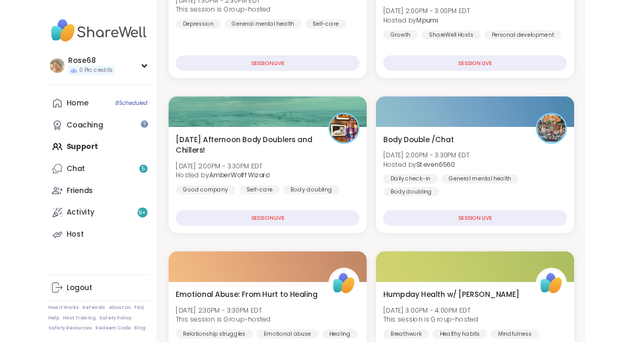
scroll to position [287, 0]
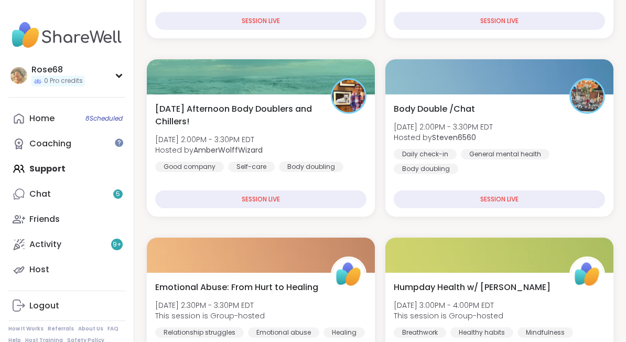
click at [256, 202] on div "SESSION LIVE" at bounding box center [260, 199] width 211 height 18
click at [284, 196] on div "SESSION LIVE" at bounding box center [260, 199] width 211 height 18
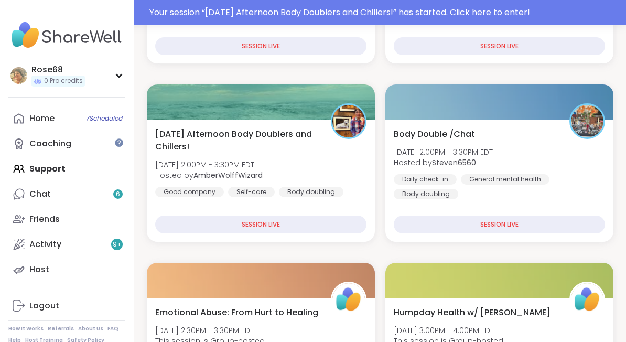
click at [235, 227] on div "SESSION LIVE" at bounding box center [260, 224] width 211 height 18
click at [56, 117] on link "Home 7 Scheduled" at bounding box center [66, 118] width 117 height 25
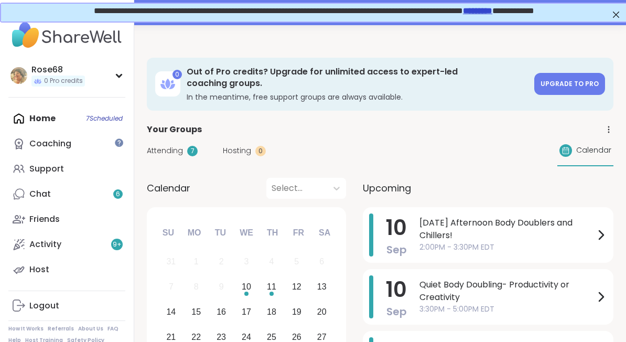
click at [463, 221] on span "[DATE] Afternoon Body Doublers and Chillers!" at bounding box center [506, 228] width 175 height 25
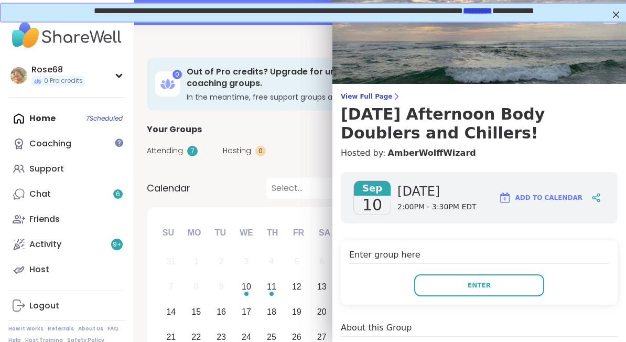
click at [466, 289] on button "Enter" at bounding box center [479, 285] width 130 height 22
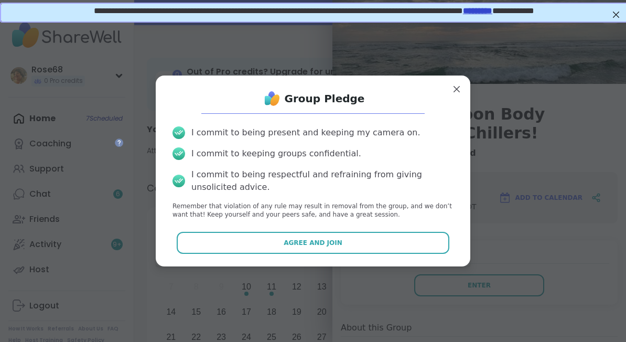
click at [309, 247] on button "Agree and Join" at bounding box center [313, 243] width 273 height 22
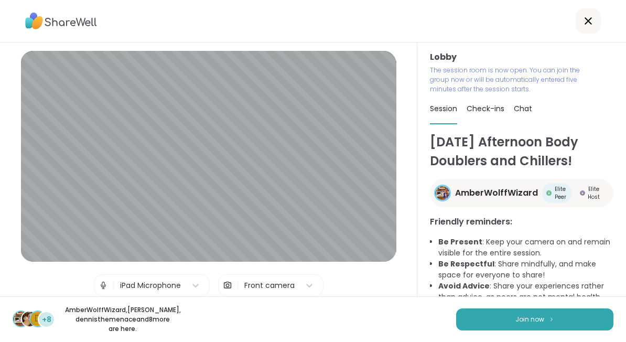
click at [511, 323] on button "Join now" at bounding box center [534, 319] width 157 height 22
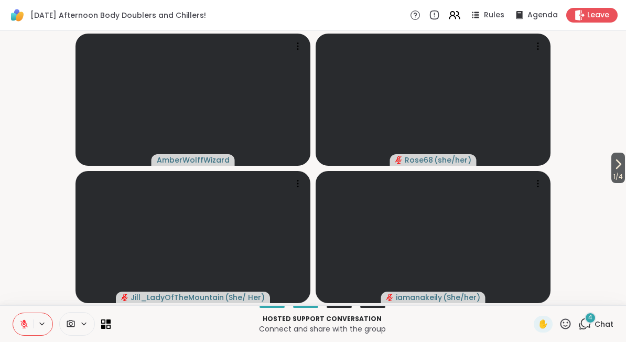
click at [613, 167] on icon at bounding box center [617, 164] width 13 height 13
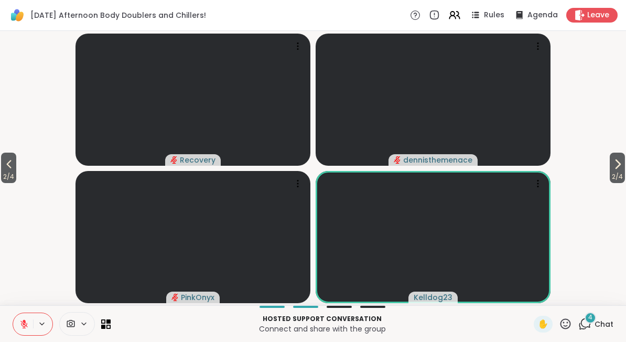
click at [616, 168] on icon at bounding box center [618, 164] width 4 height 8
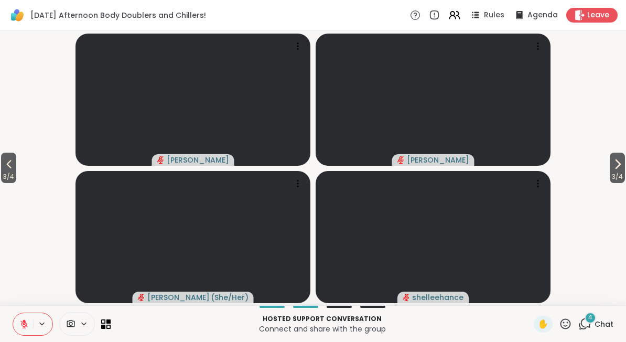
click at [621, 168] on icon at bounding box center [617, 164] width 13 height 13
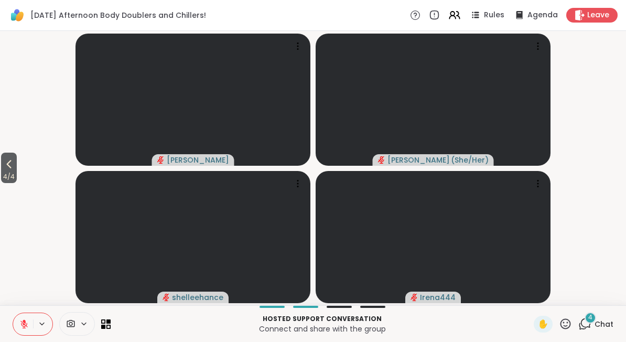
click at [13, 170] on icon at bounding box center [9, 164] width 13 height 13
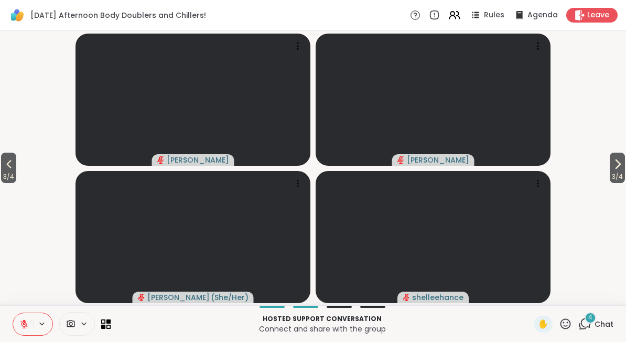
click at [12, 162] on icon at bounding box center [9, 164] width 13 height 13
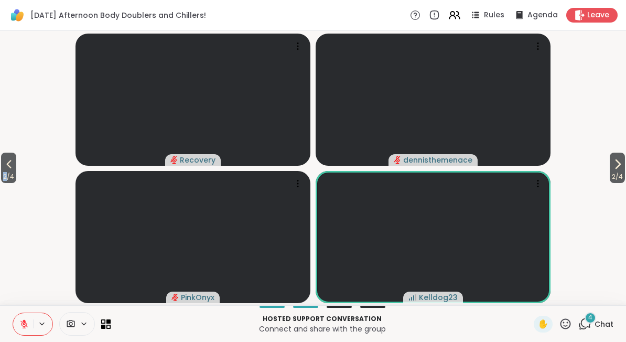
click at [13, 172] on span "2 / 4" at bounding box center [8, 176] width 15 height 13
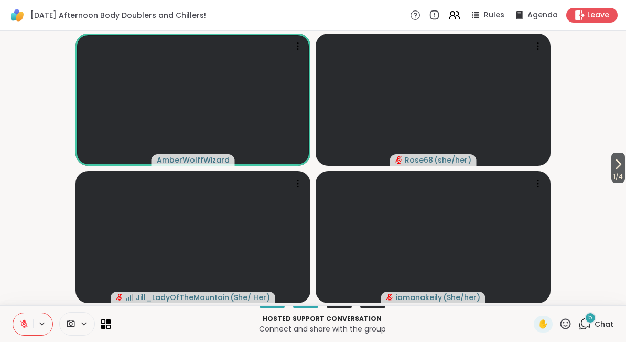
click at [74, 325] on icon at bounding box center [71, 323] width 8 height 7
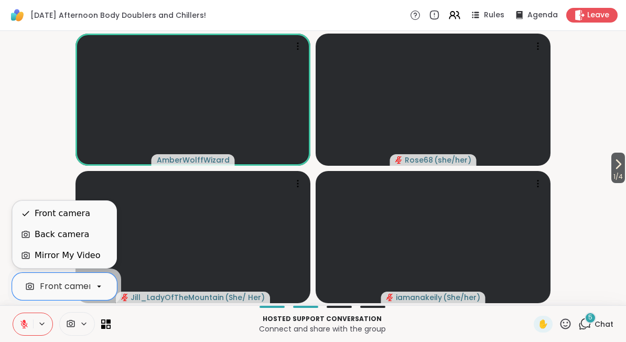
click at [39, 235] on div "Back camera" at bounding box center [62, 234] width 54 height 13
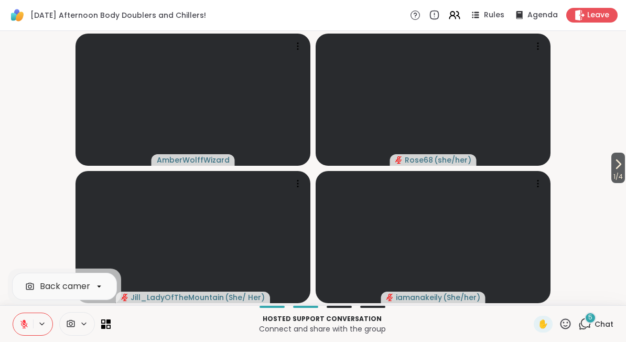
click at [596, 14] on span "Leave" at bounding box center [598, 15] width 22 height 10
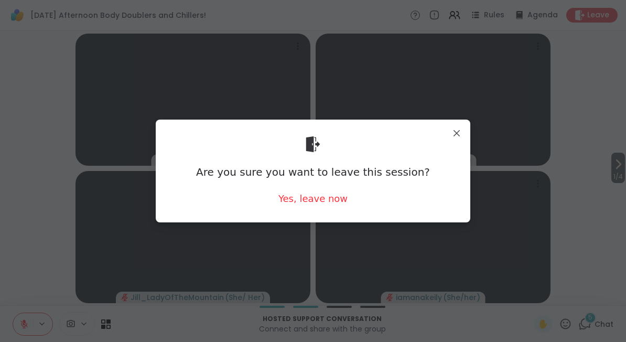
click at [305, 202] on div "Yes, leave now" at bounding box center [312, 198] width 69 height 13
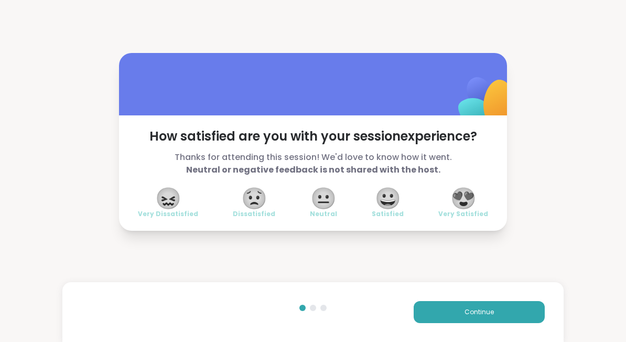
click at [465, 203] on span "😍" at bounding box center [463, 198] width 26 height 19
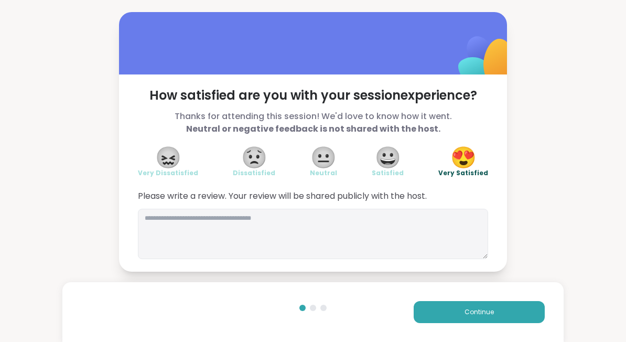
click at [465, 306] on button "Continue" at bounding box center [478, 312] width 131 height 22
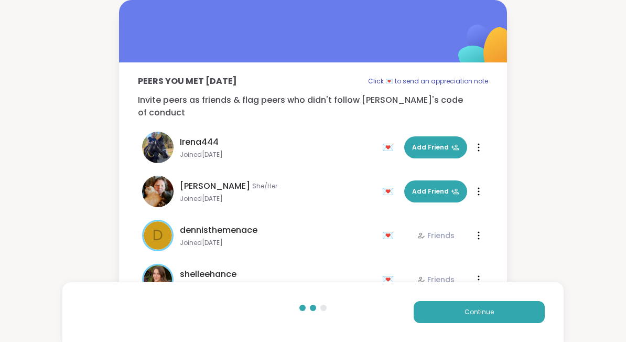
click at [465, 306] on button "Continue" at bounding box center [478, 312] width 131 height 22
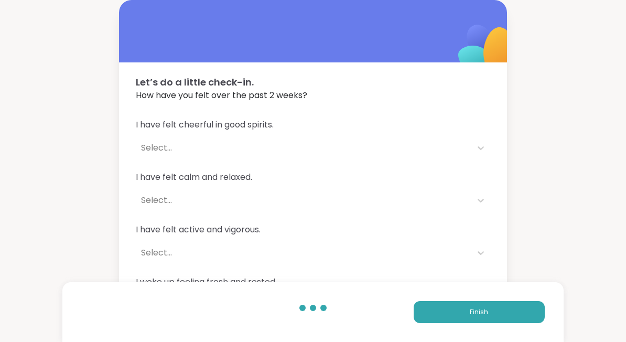
click at [471, 318] on button "Finish" at bounding box center [478, 312] width 131 height 22
